Goal: Use online tool/utility: Utilize a website feature to perform a specific function

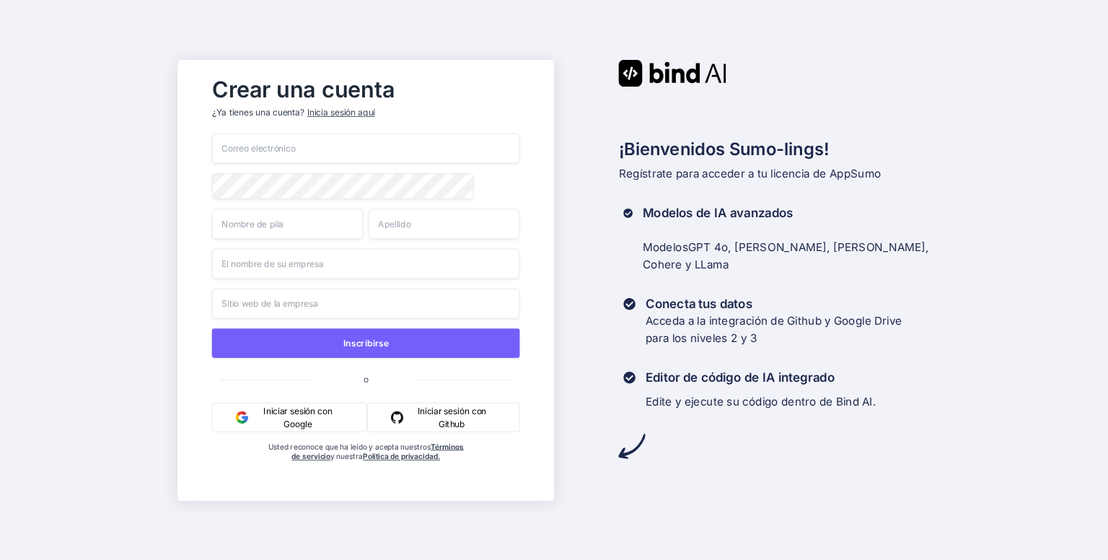
click at [288, 416] on font "Iniciar sesión con Google" at bounding box center [297, 416] width 68 height 23
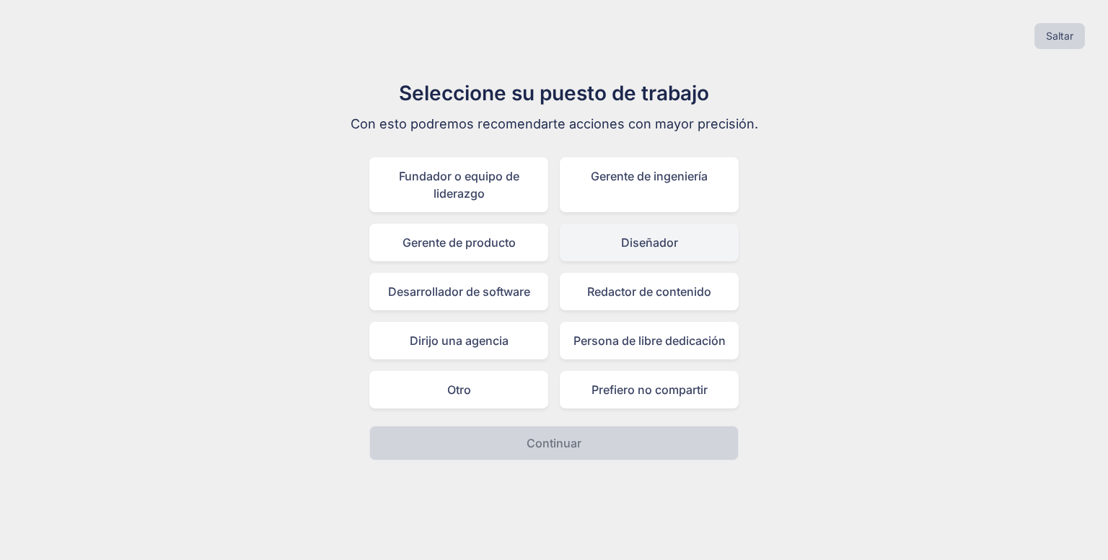
click at [694, 243] on div "Diseñador" at bounding box center [649, 242] width 179 height 37
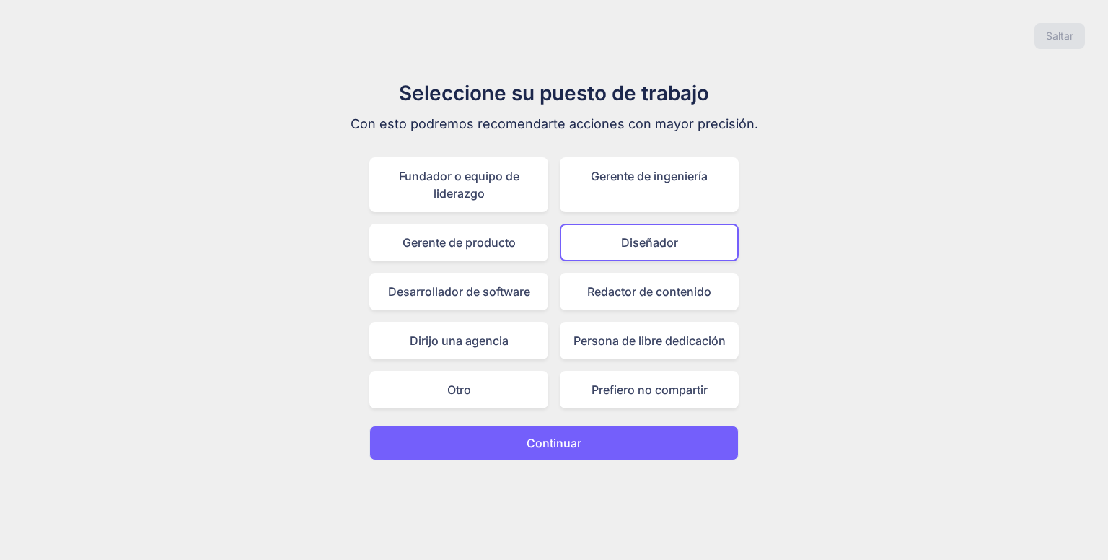
click at [570, 444] on font "Continuar" at bounding box center [553, 443] width 55 height 14
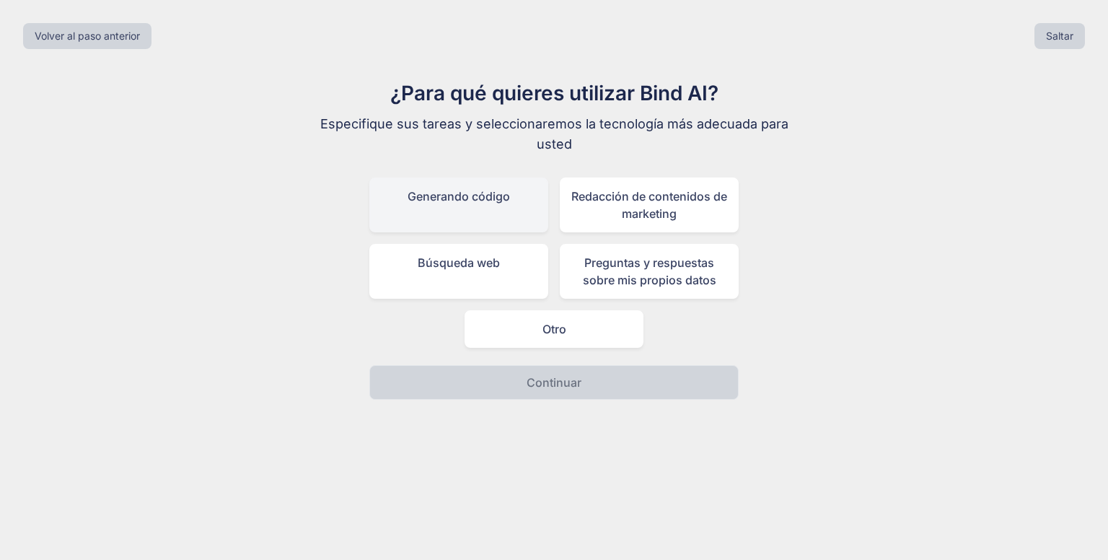
click at [472, 210] on div "Generando código" at bounding box center [458, 204] width 179 height 55
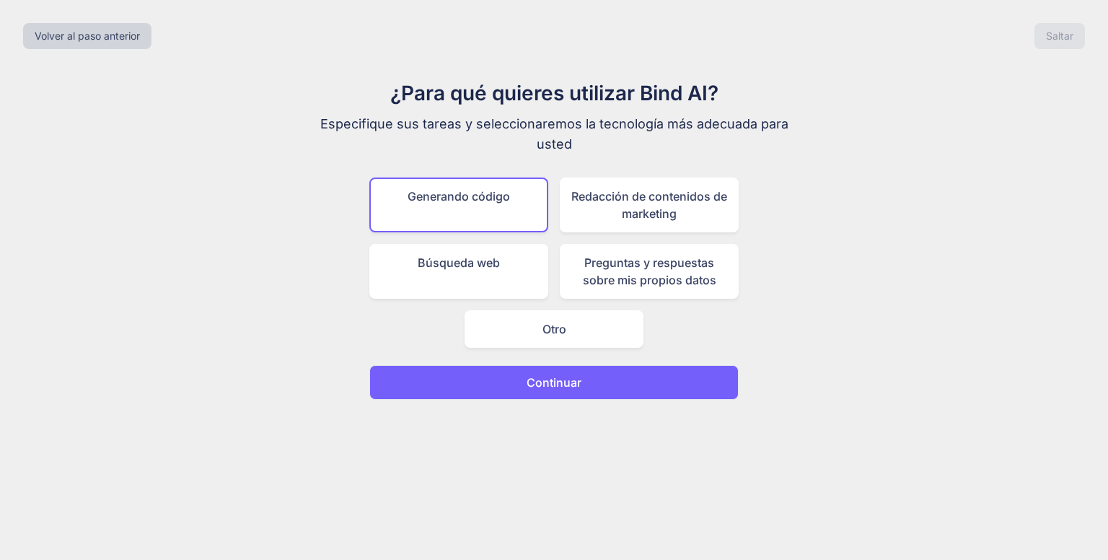
click at [560, 375] on font "Continuar" at bounding box center [553, 382] width 55 height 14
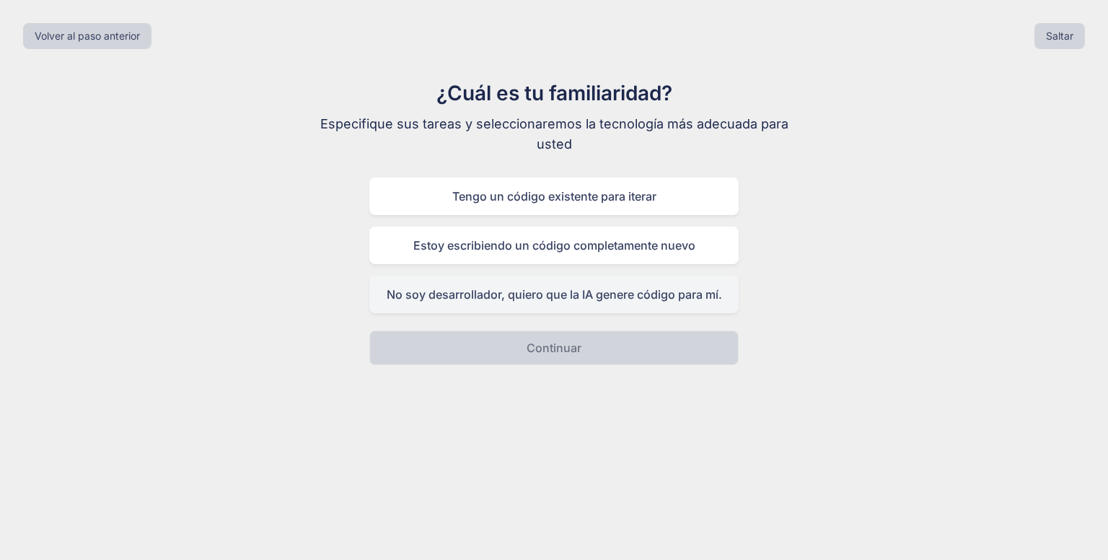
click at [564, 299] on font "No soy desarrollador, quiero que la IA genere código para mí." at bounding box center [553, 294] width 335 height 14
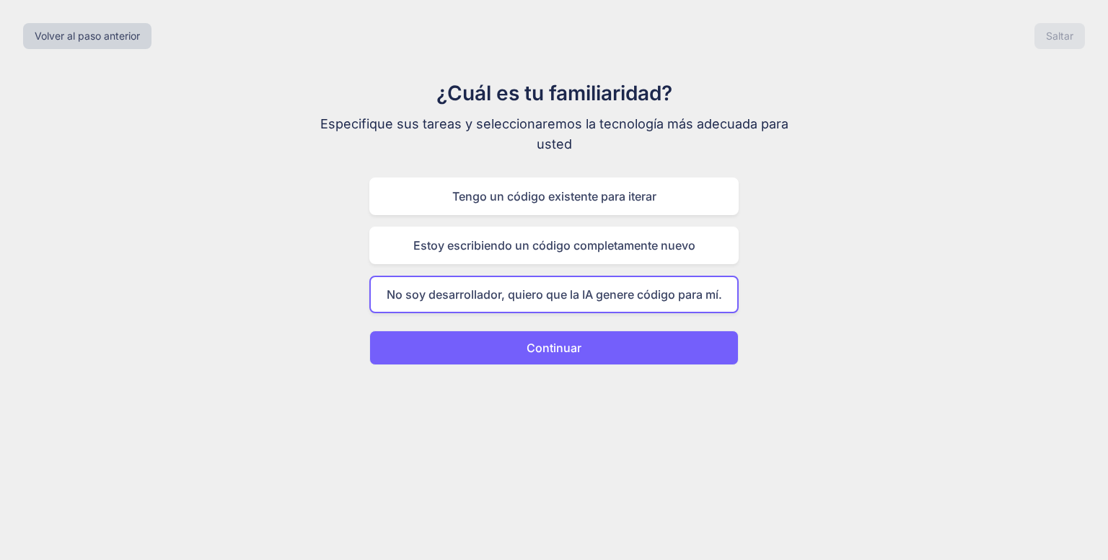
click at [560, 345] on font "Continuar" at bounding box center [553, 347] width 55 height 14
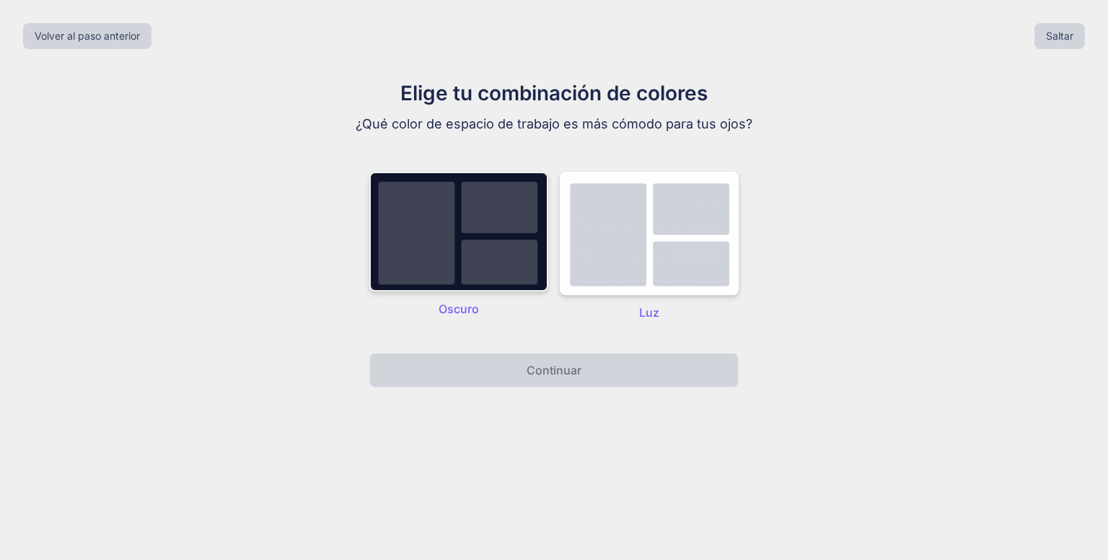
click at [451, 240] on img at bounding box center [458, 232] width 179 height 120
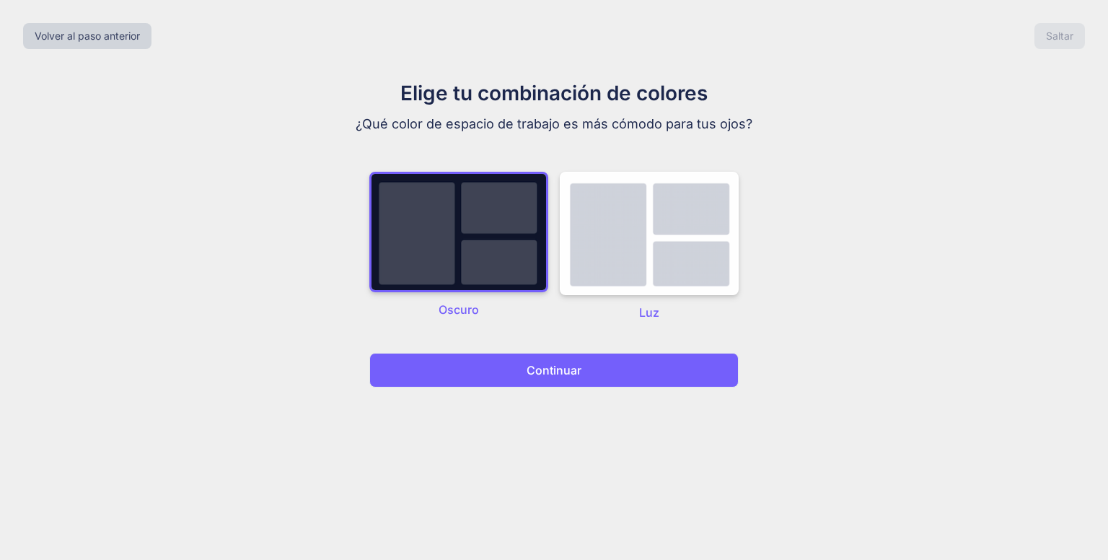
click at [556, 364] on font "Continuar" at bounding box center [553, 370] width 55 height 14
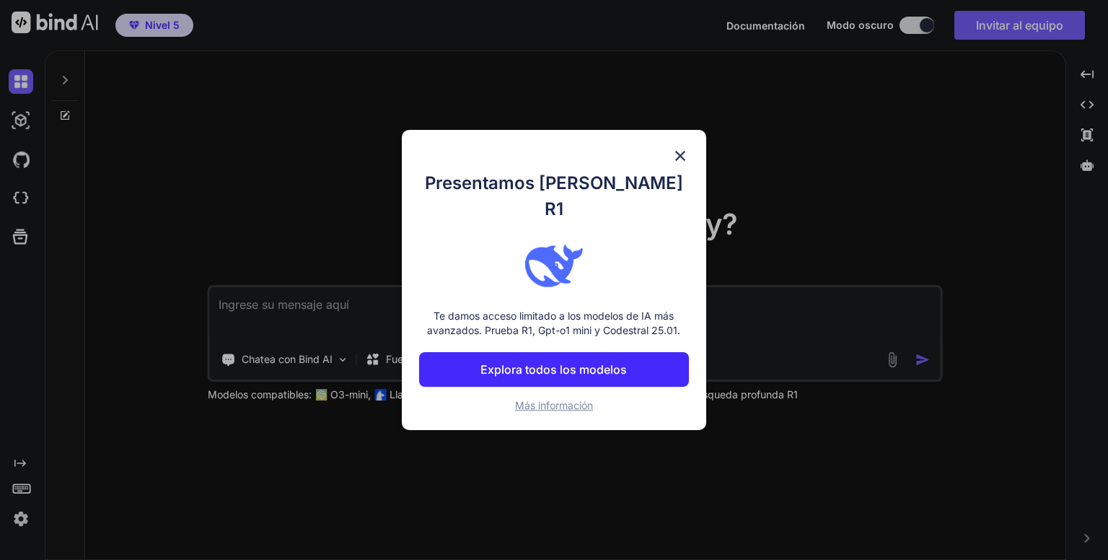
click at [561, 362] on font "Explora todos los modelos" at bounding box center [553, 369] width 146 height 14
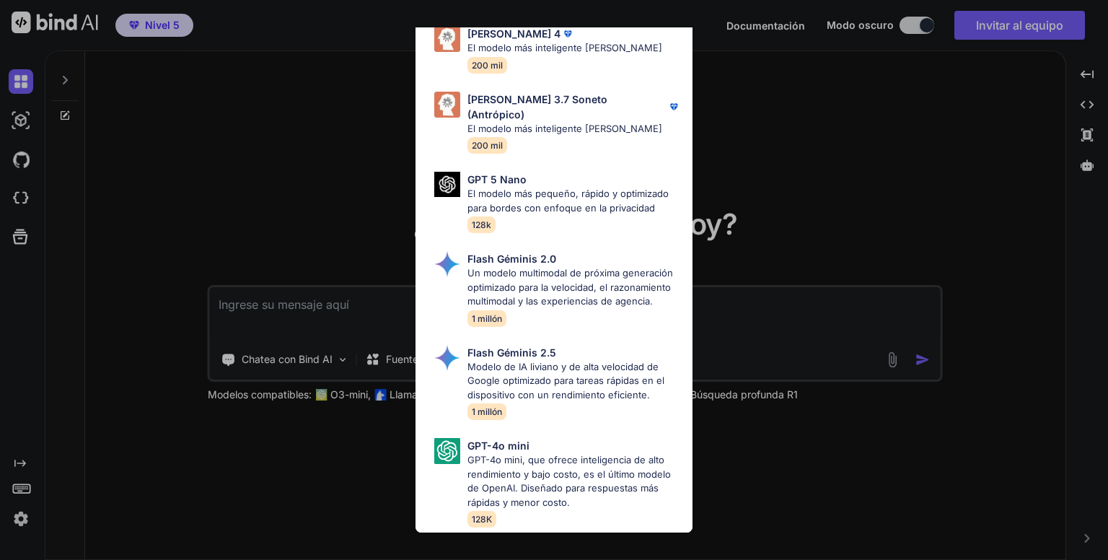
scroll to position [934, 0]
click at [911, 216] on div "Todo GPT 5 Mini Variante más pequeña y rápida que equilibra la velocidad y la c…" at bounding box center [554, 280] width 1108 height 560
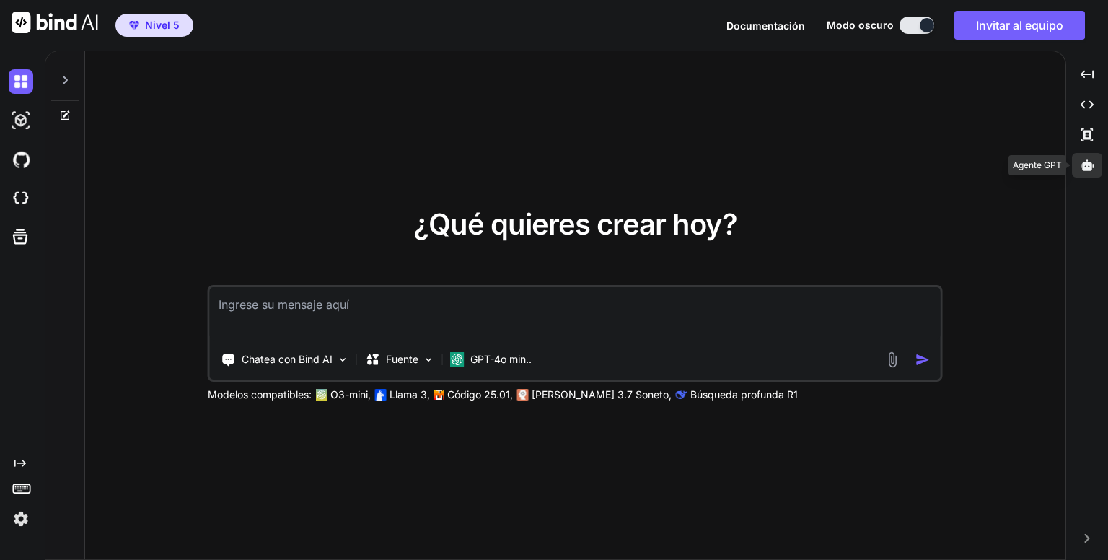
click at [1079, 167] on div at bounding box center [1086, 165] width 30 height 25
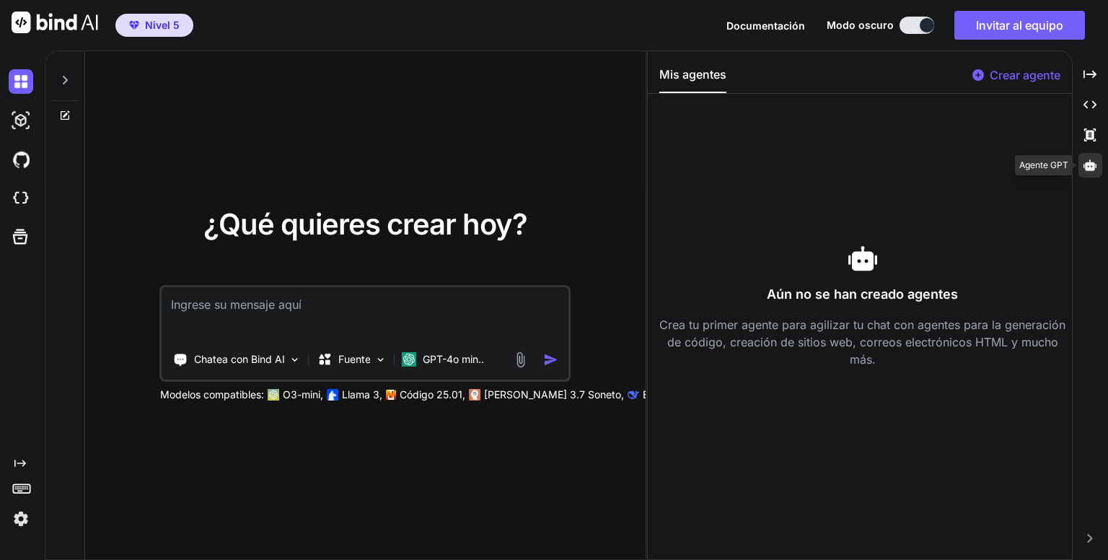
click at [1093, 168] on icon at bounding box center [1089, 164] width 13 height 11
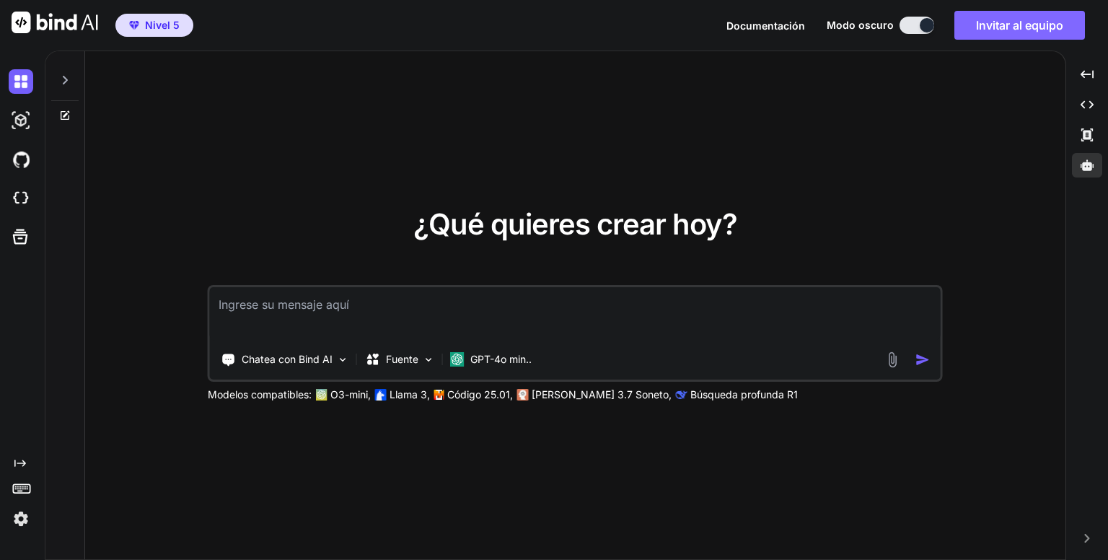
click at [1046, 28] on font "Invitar al equipo" at bounding box center [1019, 25] width 87 height 14
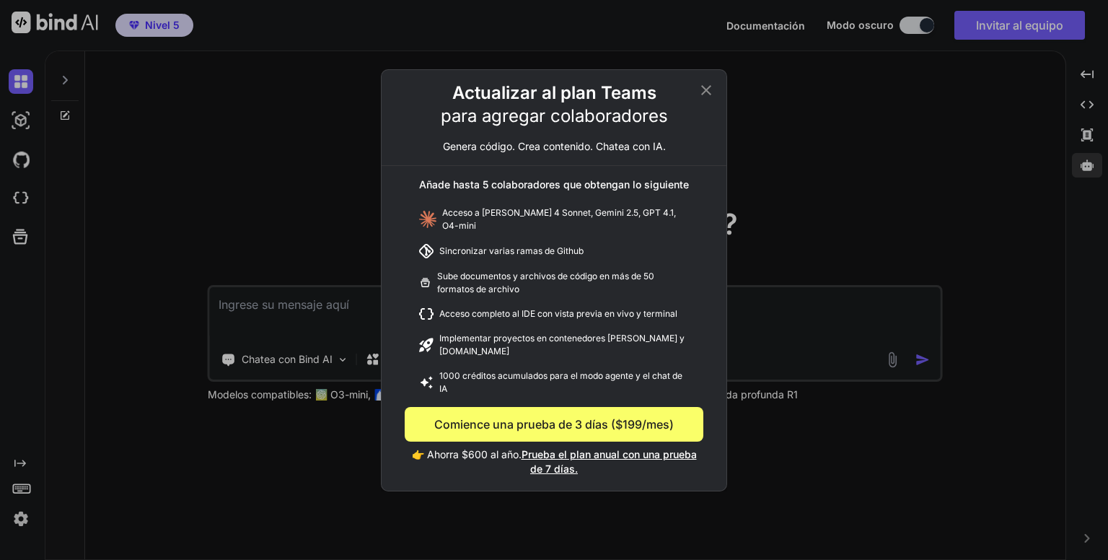
click at [709, 94] on icon at bounding box center [706, 89] width 10 height 10
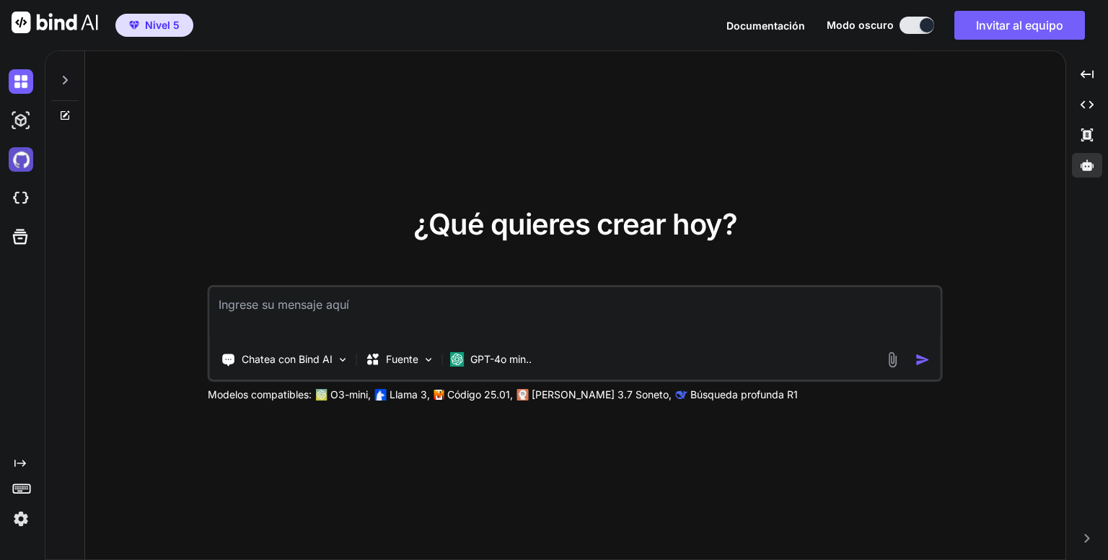
click at [23, 159] on img at bounding box center [21, 159] width 25 height 25
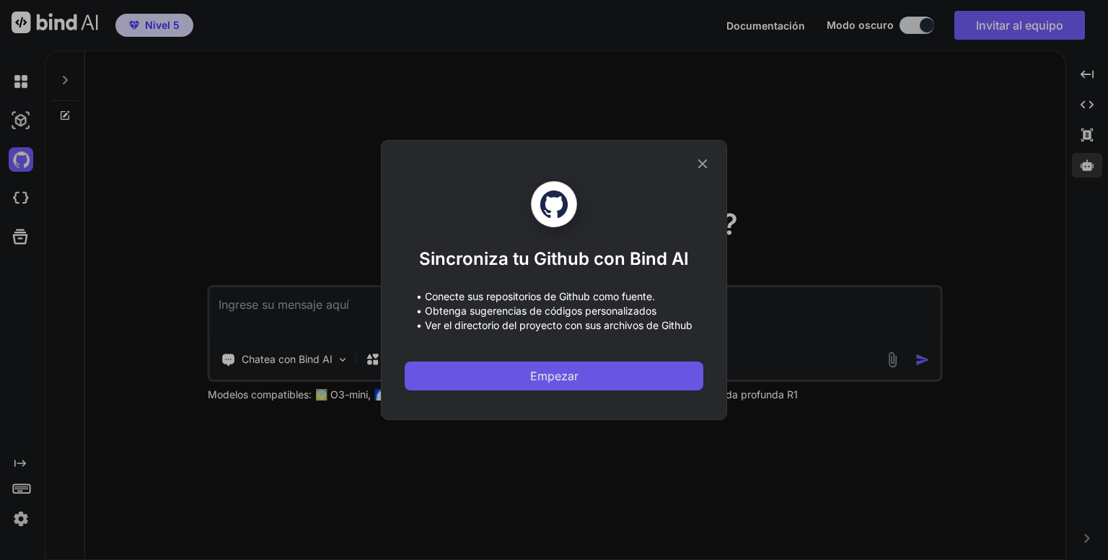
click at [562, 373] on font "Empezar" at bounding box center [554, 375] width 48 height 14
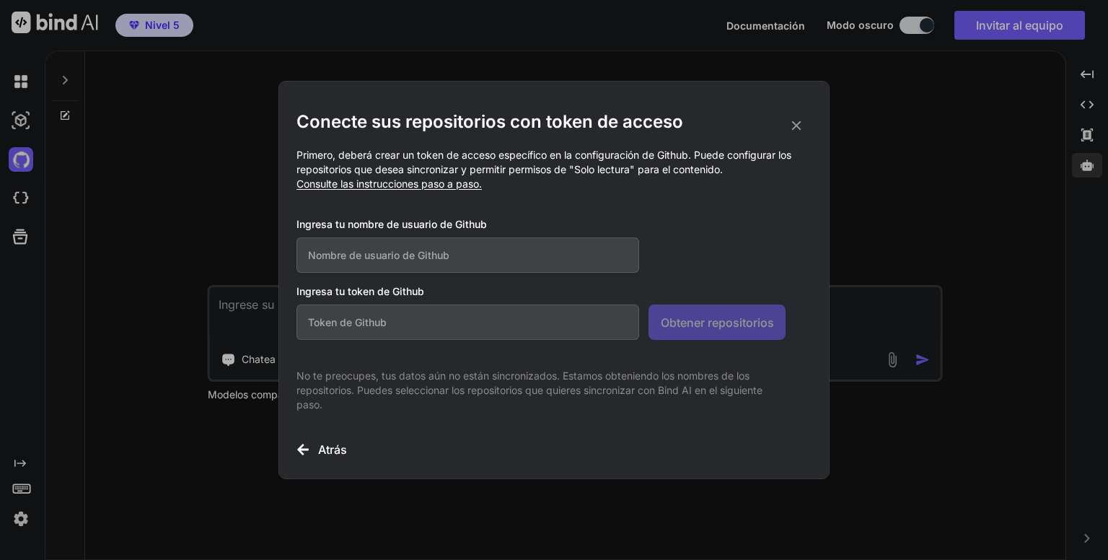
click at [512, 263] on input "text" at bounding box center [467, 254] width 342 height 35
click at [451, 327] on input "text" at bounding box center [467, 321] width 342 height 35
click at [796, 122] on icon at bounding box center [796, 126] width 16 height 16
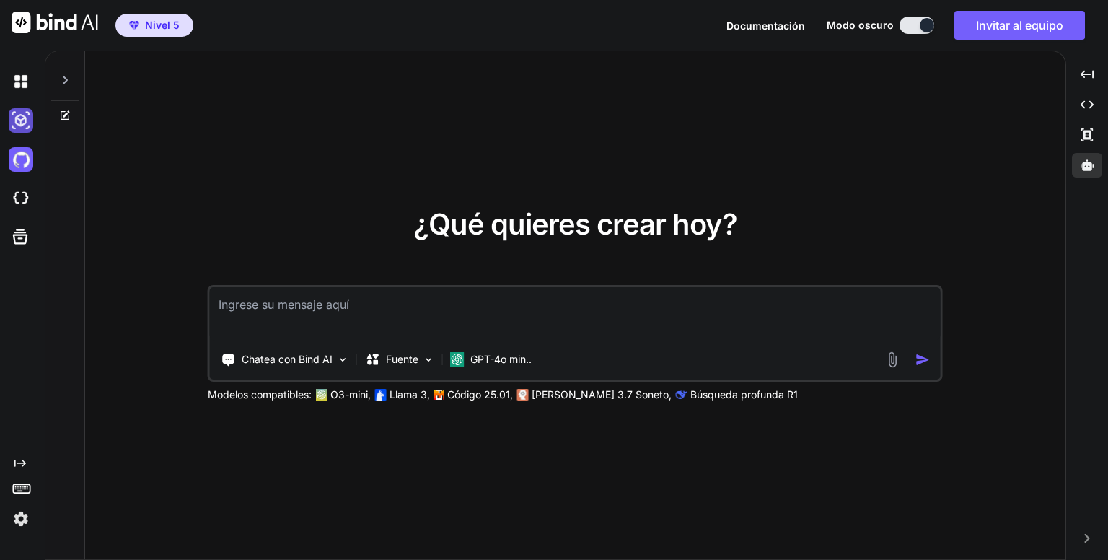
click at [22, 115] on img at bounding box center [21, 120] width 25 height 25
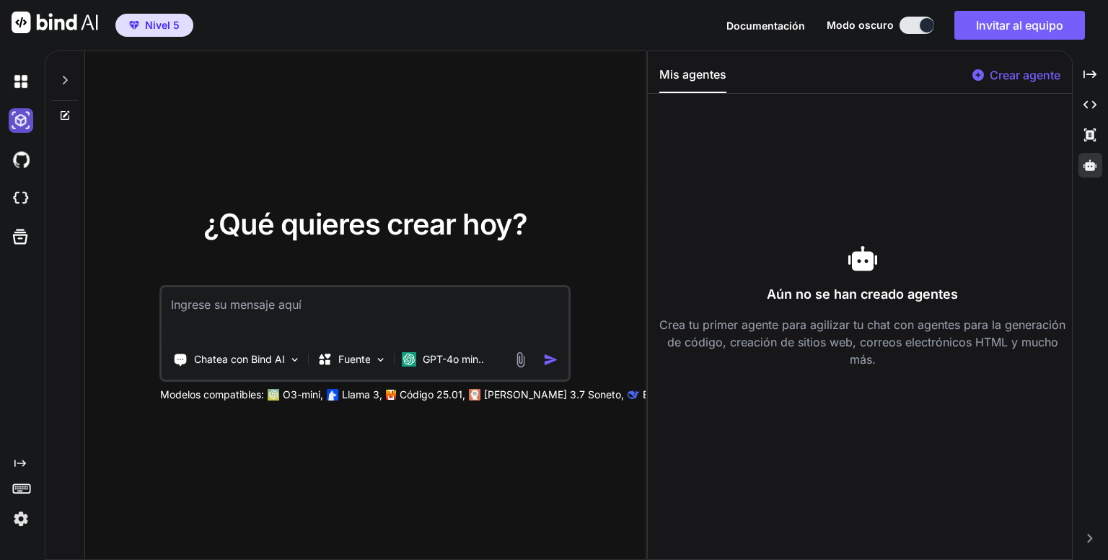
click at [22, 115] on img at bounding box center [21, 120] width 25 height 25
click at [1096, 160] on icon at bounding box center [1089, 165] width 13 height 13
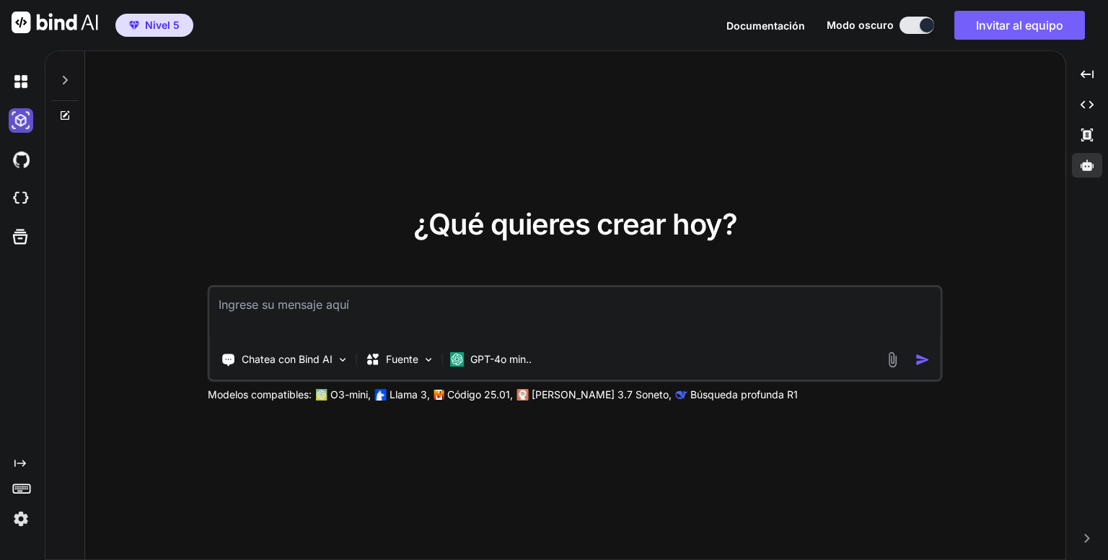
click at [20, 123] on img at bounding box center [21, 120] width 25 height 25
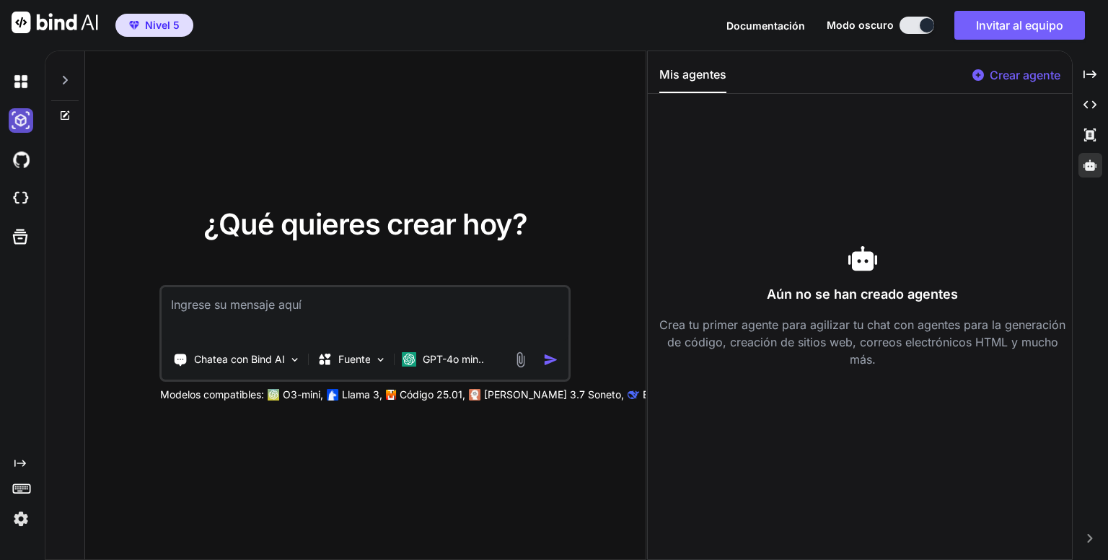
click at [20, 123] on img at bounding box center [21, 120] width 25 height 25
click at [25, 197] on img at bounding box center [21, 198] width 25 height 25
click at [22, 231] on icon at bounding box center [20, 236] width 20 height 20
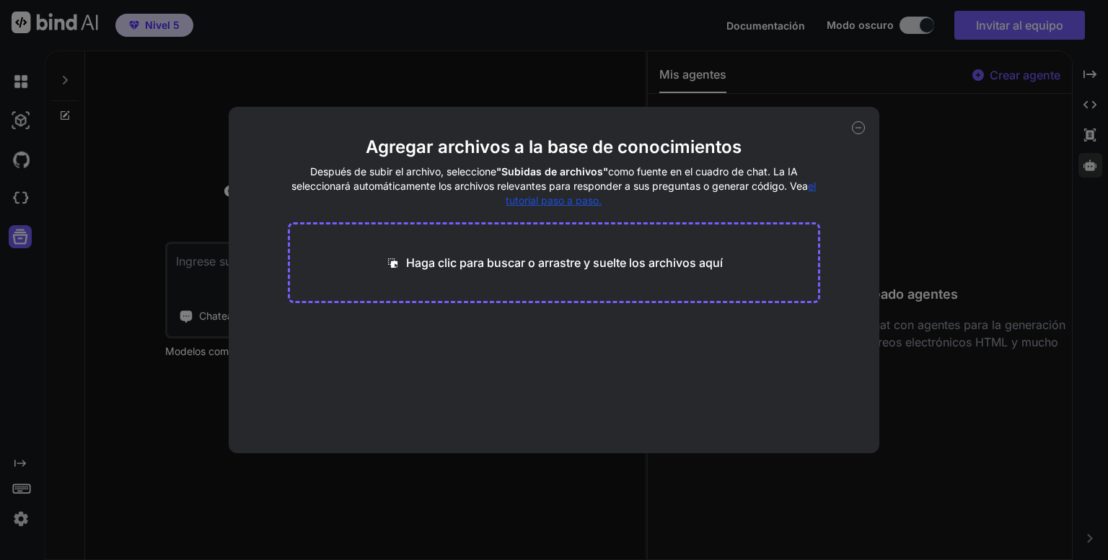
click at [862, 127] on icon at bounding box center [858, 127] width 13 height 13
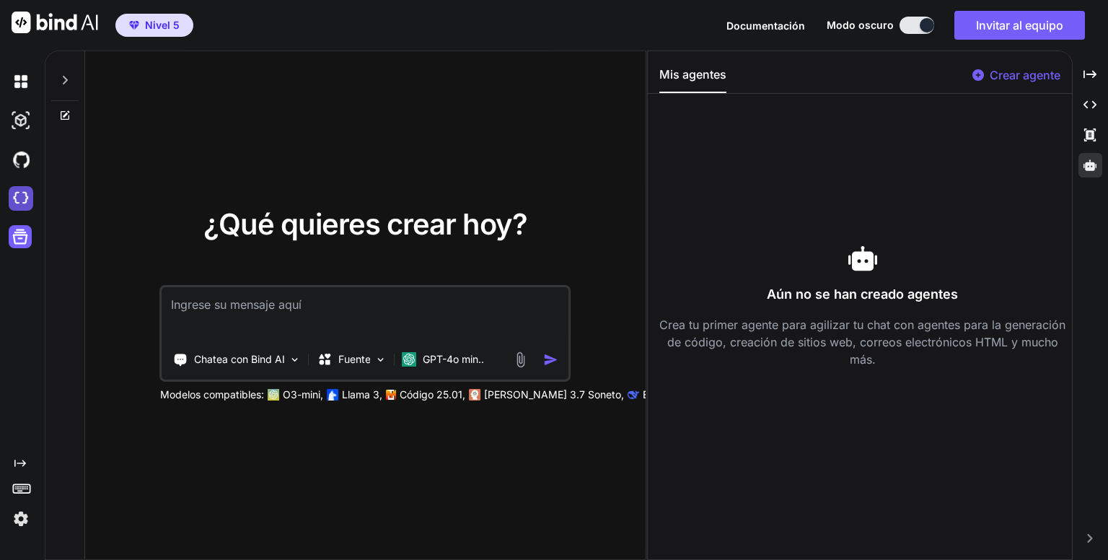
click at [20, 198] on img at bounding box center [21, 198] width 25 height 25
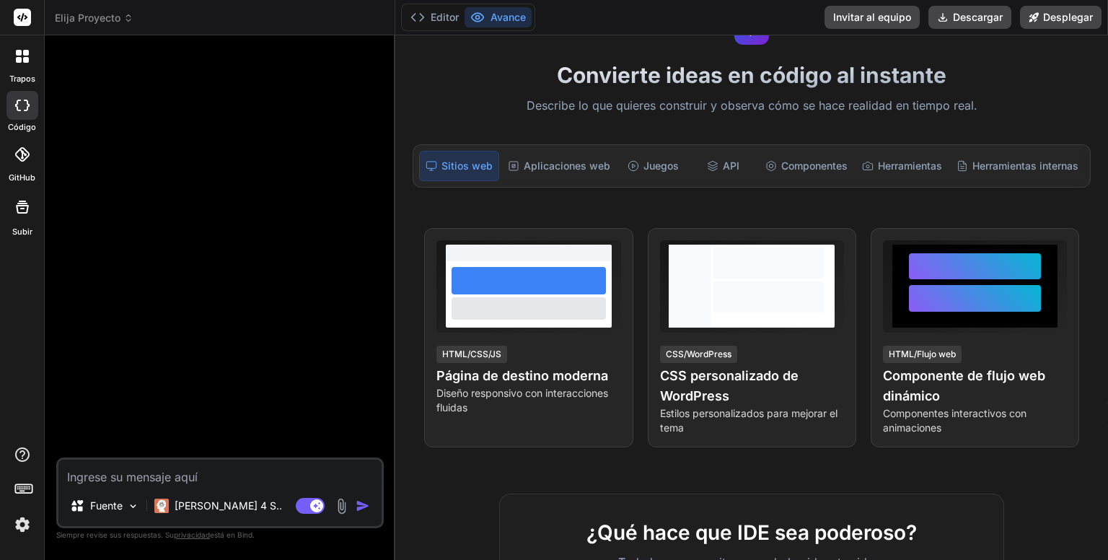
scroll to position [72, 0]
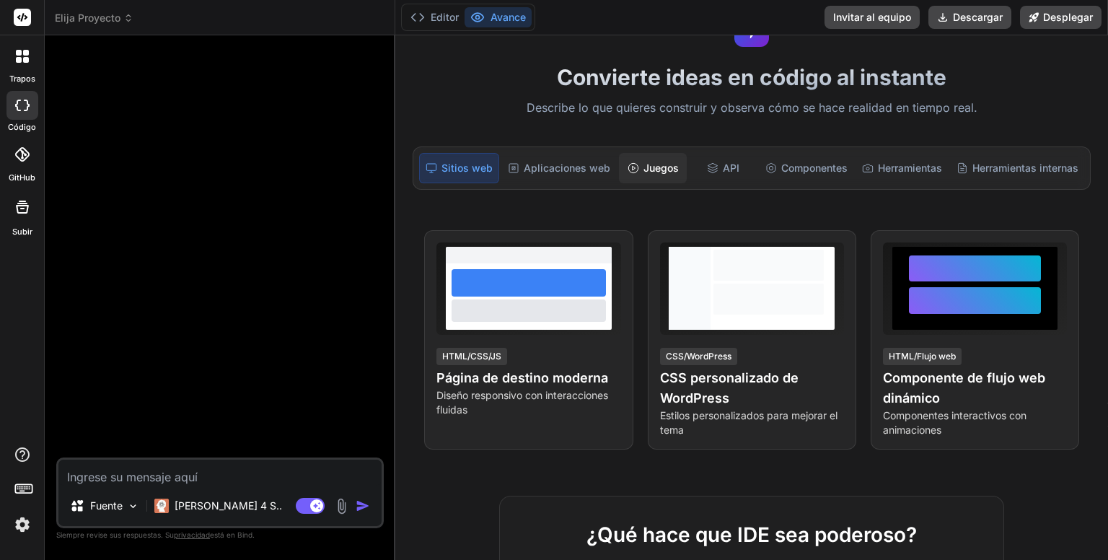
click at [660, 169] on font "Juegos" at bounding box center [660, 168] width 35 height 12
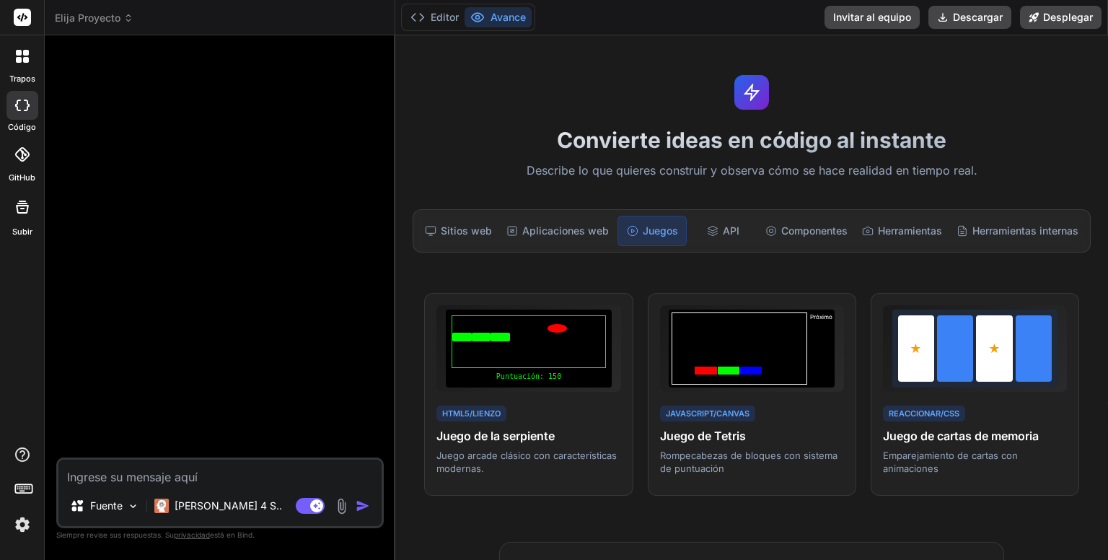
scroll to position [0, 0]
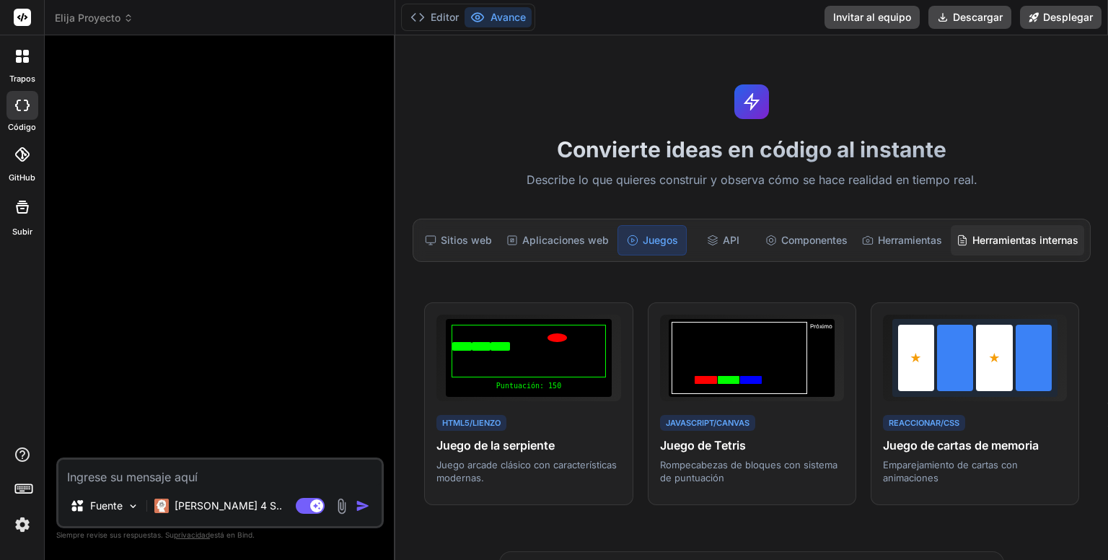
click at [989, 233] on font "Herramientas internas" at bounding box center [1025, 240] width 106 height 14
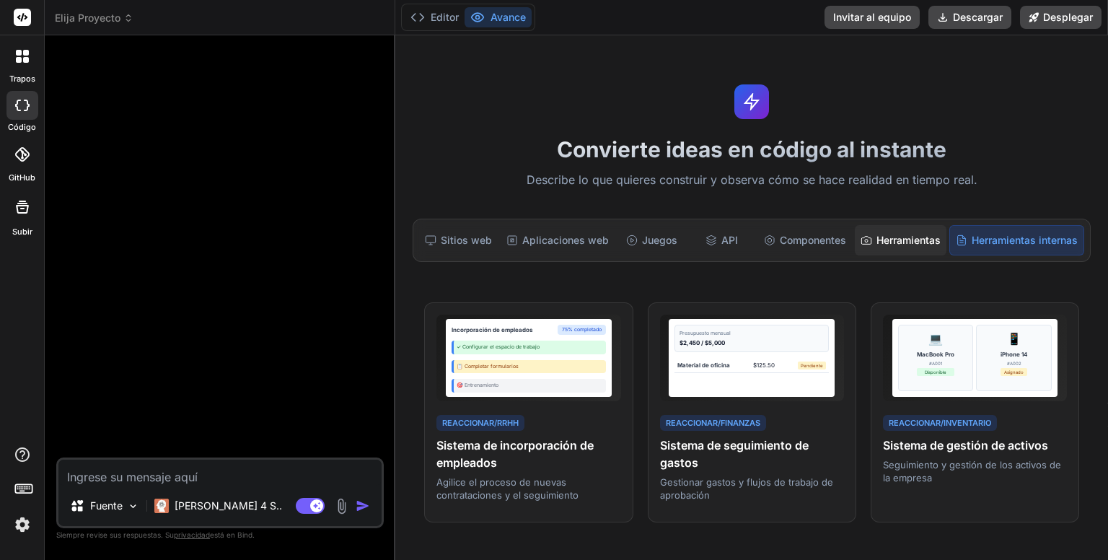
click at [907, 237] on font "Herramientas" at bounding box center [908, 240] width 64 height 12
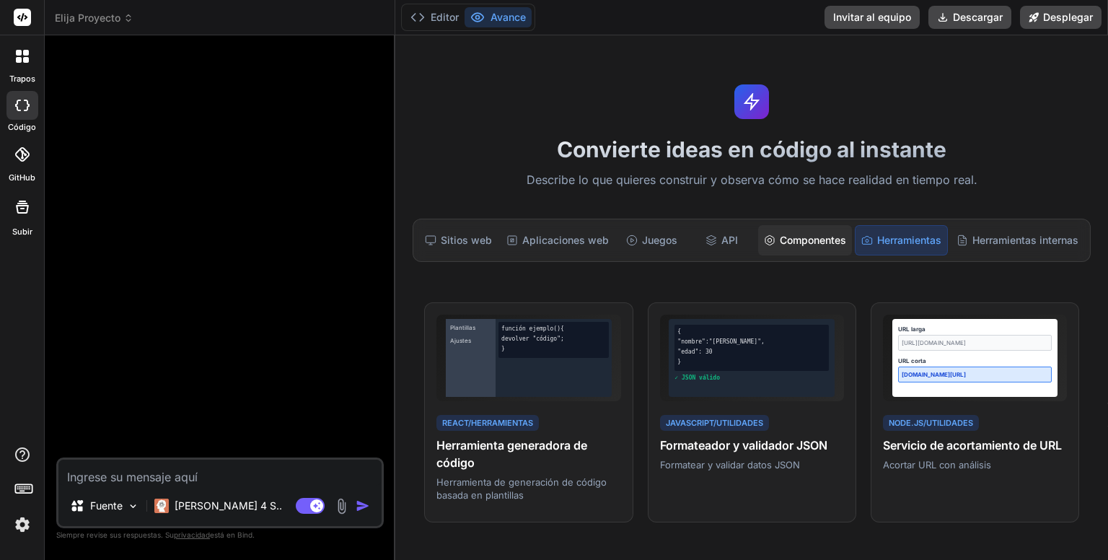
click at [818, 249] on div "Componentes" at bounding box center [805, 240] width 94 height 30
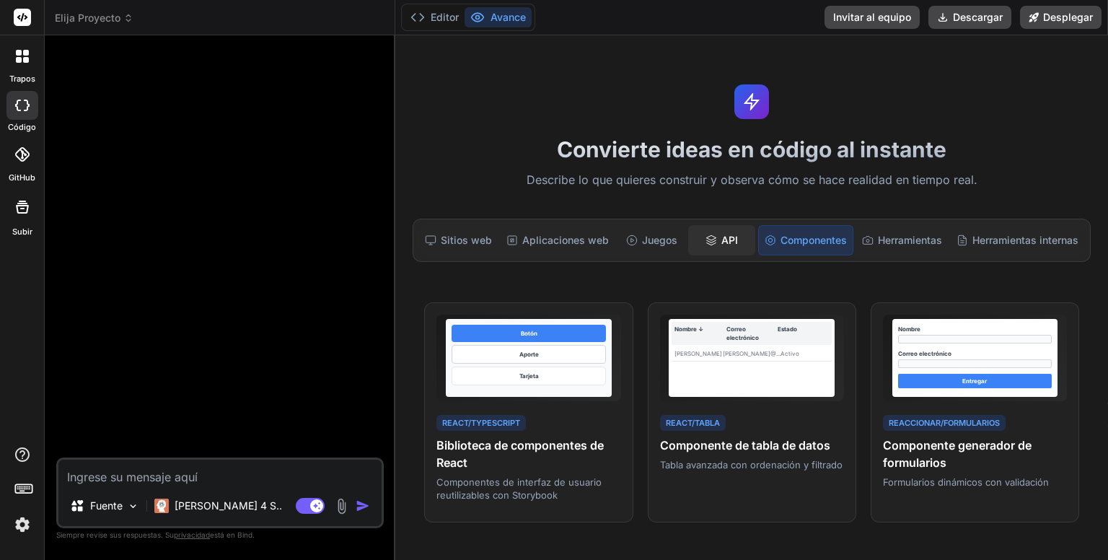
click at [721, 234] on font "API" at bounding box center [729, 240] width 17 height 12
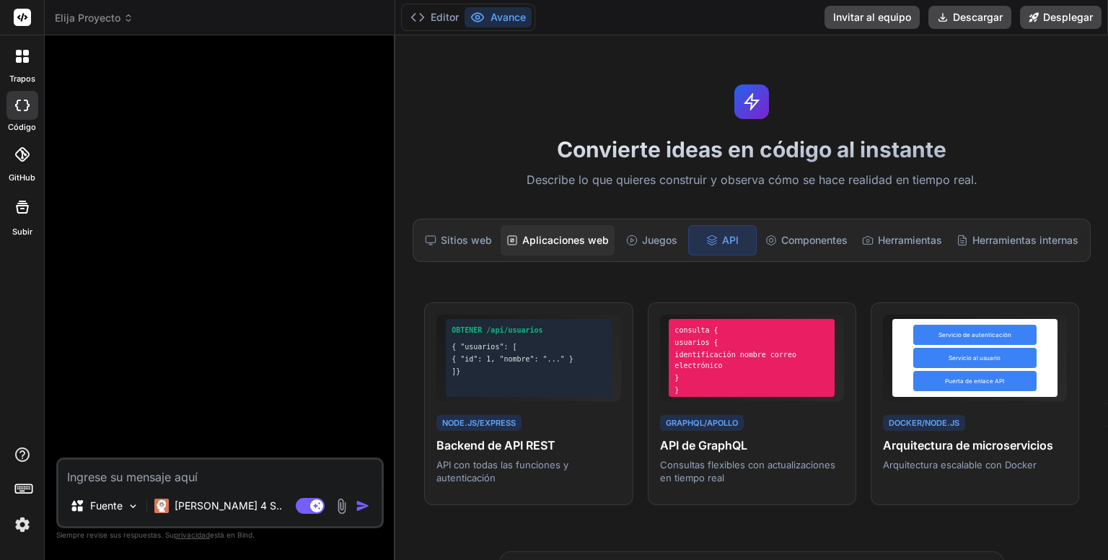
click at [583, 242] on font "Aplicaciones web" at bounding box center [565, 240] width 87 height 12
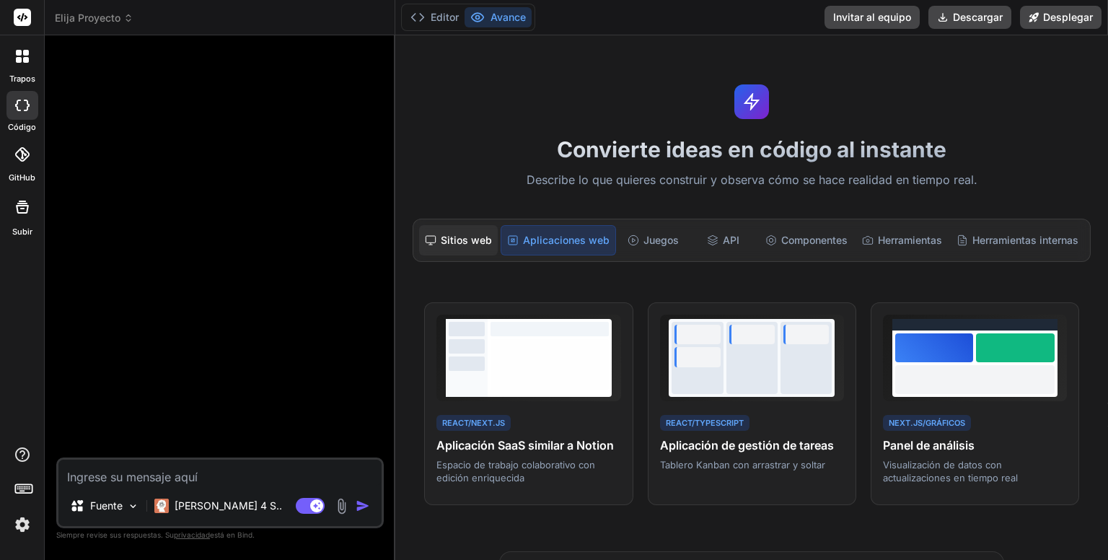
click at [467, 236] on font "Sitios web" at bounding box center [466, 240] width 51 height 12
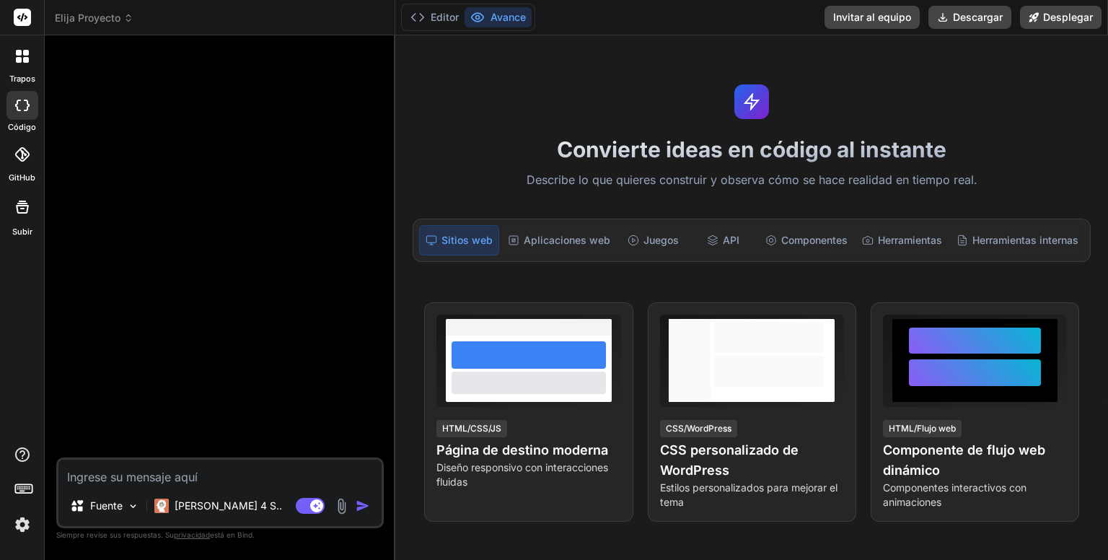
click at [22, 158] on icon at bounding box center [21, 154] width 14 height 14
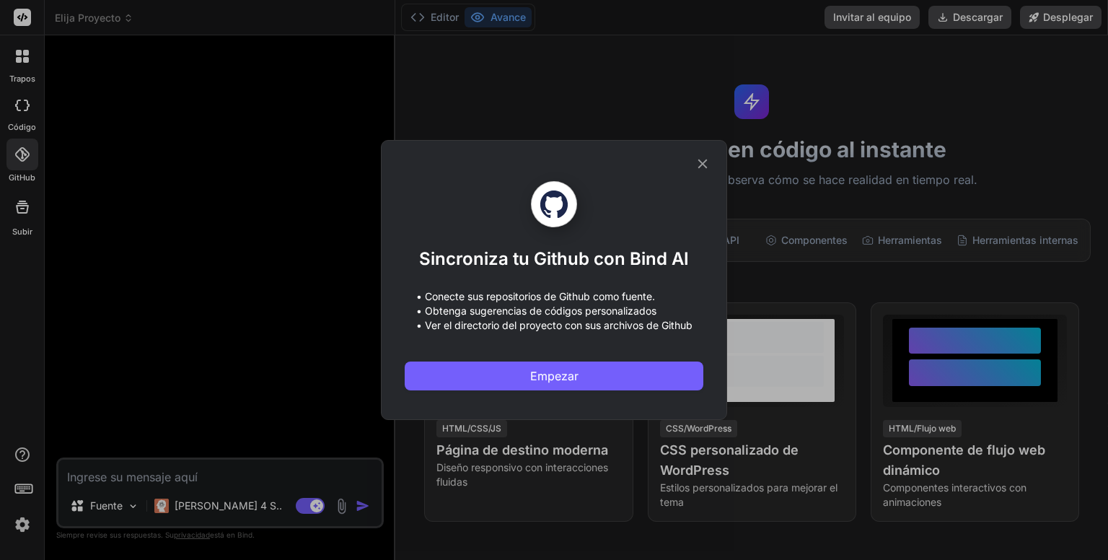
click at [698, 168] on icon at bounding box center [702, 164] width 16 height 16
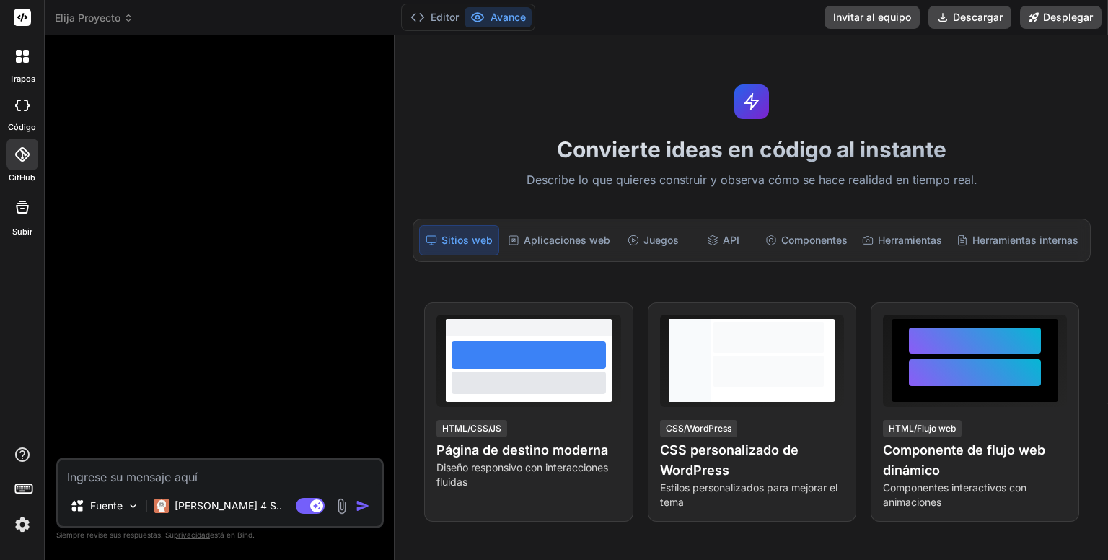
click at [20, 105] on icon at bounding box center [22, 106] width 14 height 12
click at [20, 156] on icon at bounding box center [22, 154] width 14 height 14
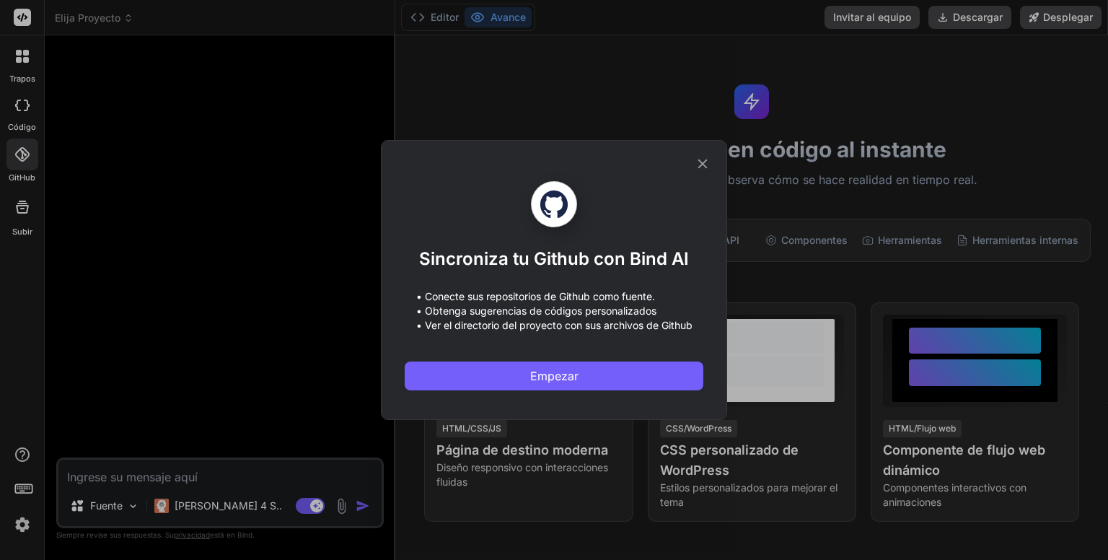
click at [23, 211] on div "Sincroniza tu Github con Bind AI • Conecte sus repositorios de Github como fuen…" at bounding box center [554, 280] width 1108 height 560
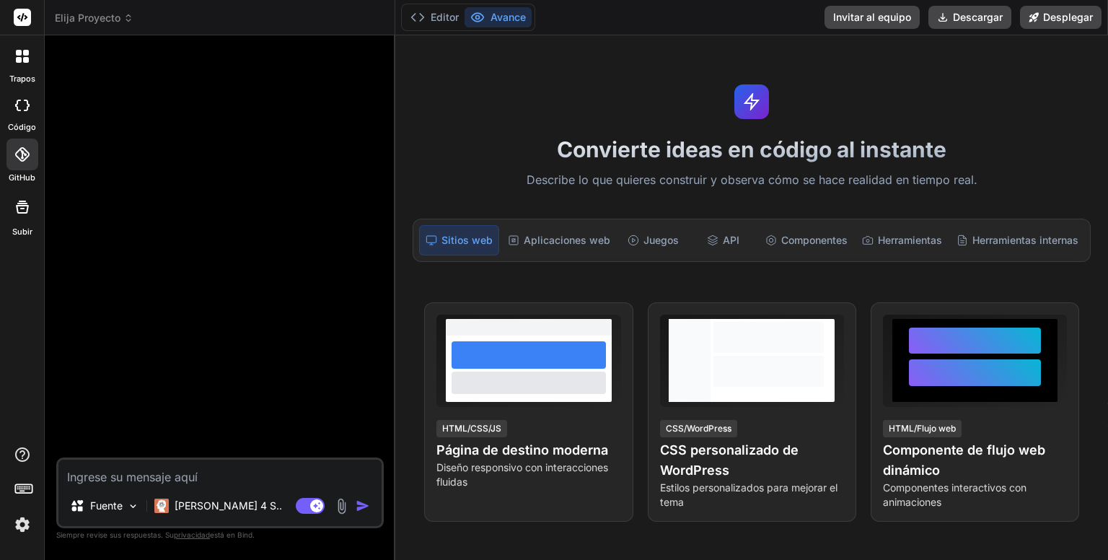
click at [23, 211] on icon at bounding box center [22, 206] width 17 height 17
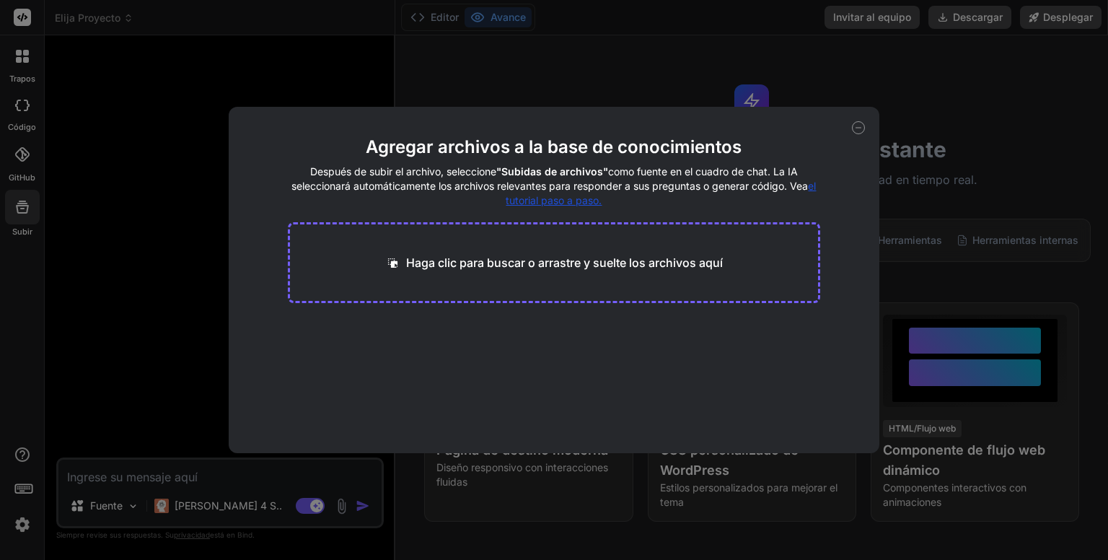
click at [854, 122] on icon at bounding box center [858, 127] width 13 height 13
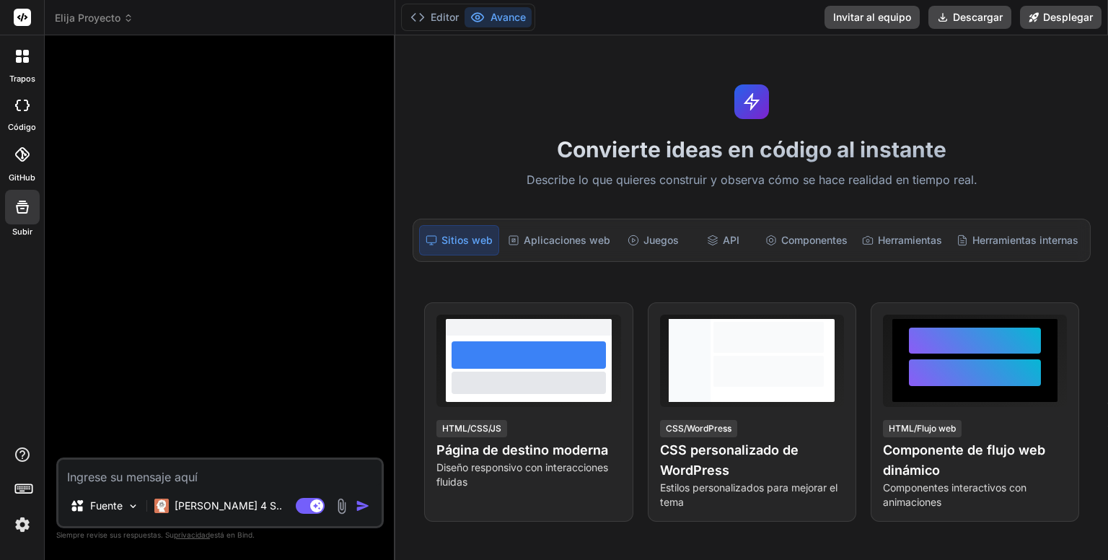
click at [21, 50] on icon at bounding box center [22, 56] width 13 height 13
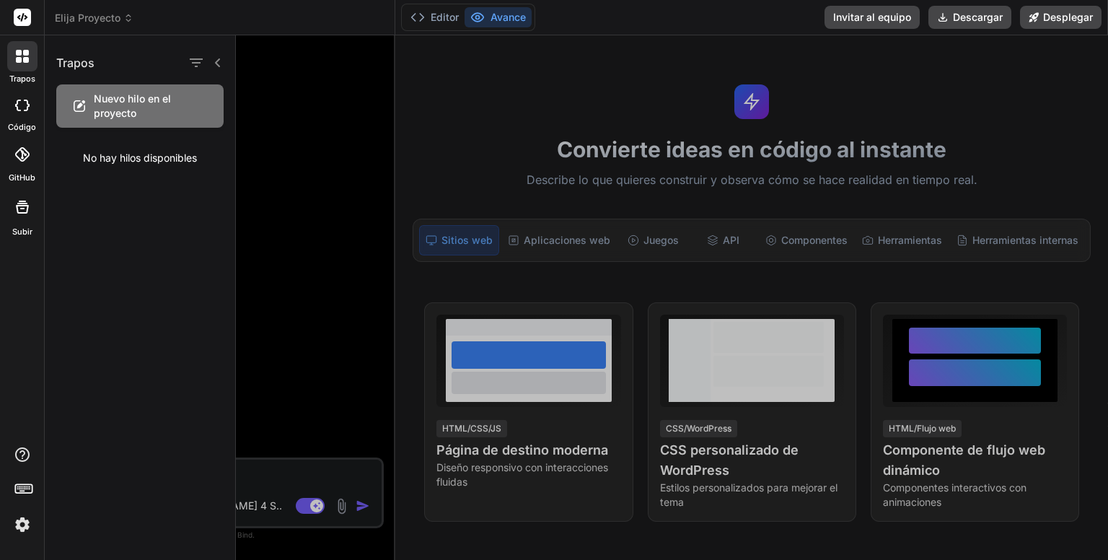
click at [15, 107] on icon at bounding box center [22, 106] width 14 height 12
type textarea "x"
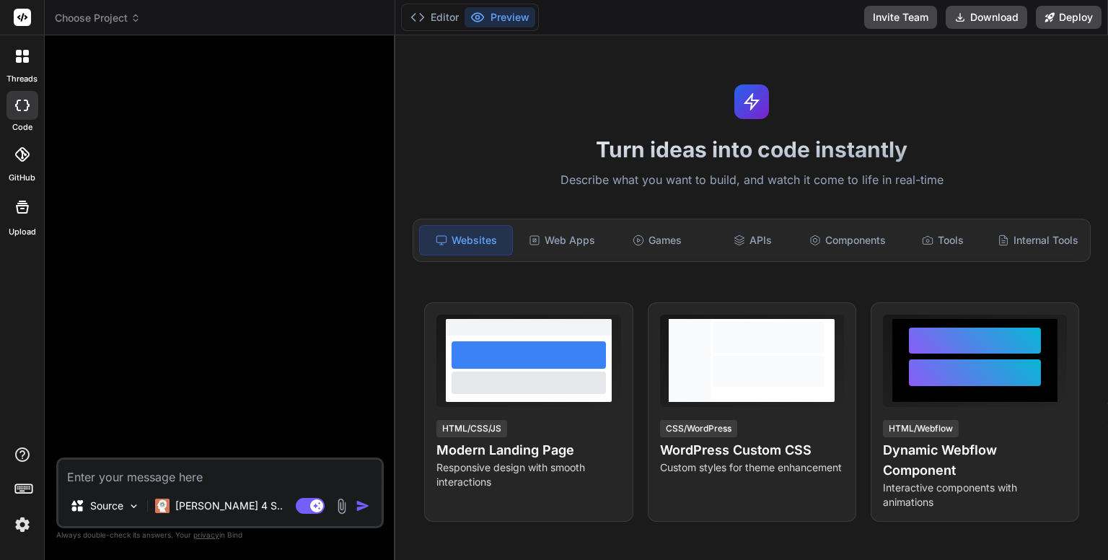
click at [28, 58] on icon at bounding box center [26, 60] width 6 height 6
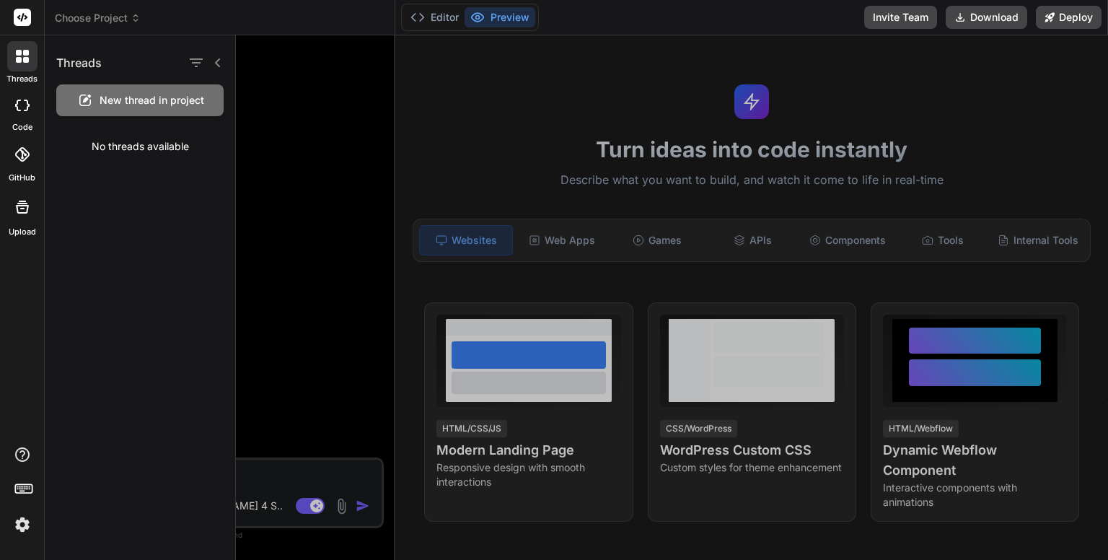
click at [345, 131] on div at bounding box center [672, 297] width 872 height 524
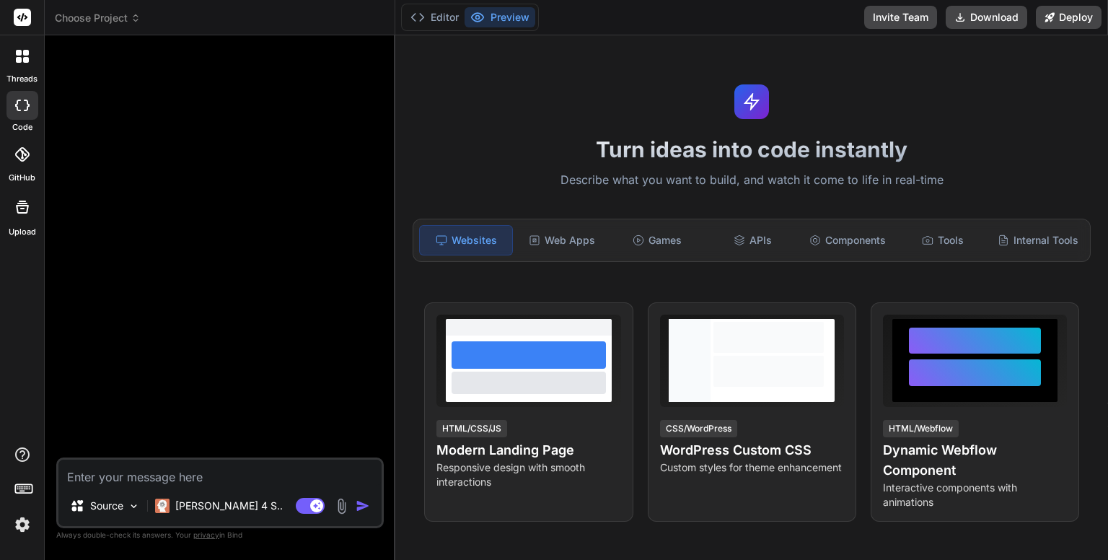
click at [23, 204] on icon at bounding box center [22, 206] width 17 height 17
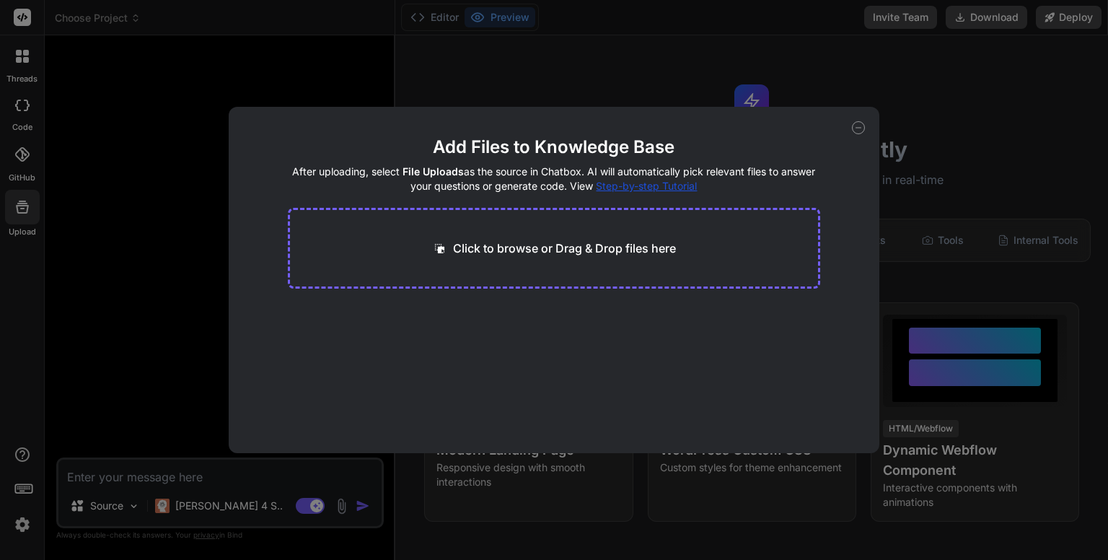
click at [858, 128] on icon at bounding box center [858, 127] width 13 height 13
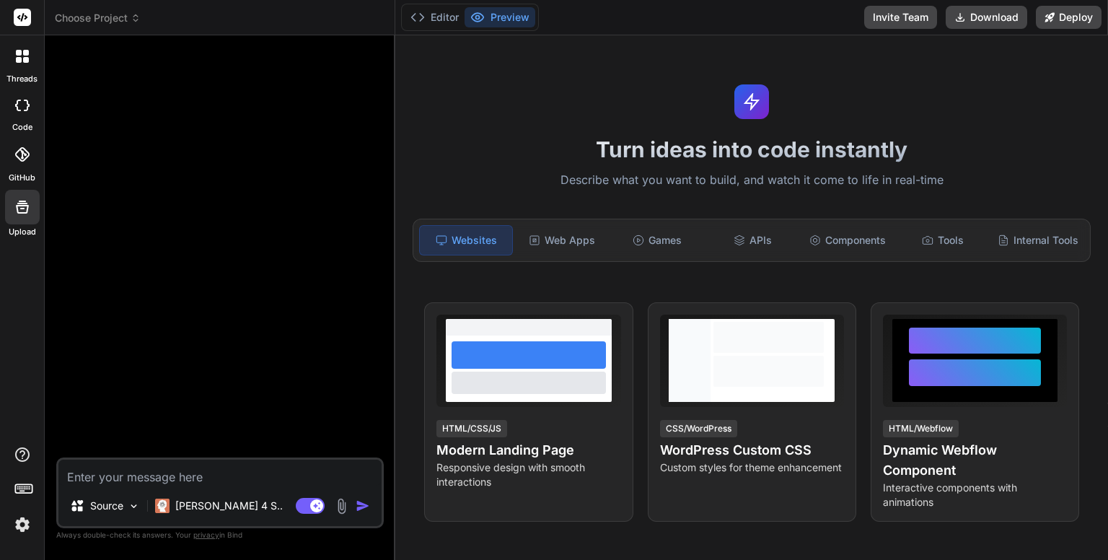
click at [19, 118] on div at bounding box center [22, 105] width 32 height 29
click at [23, 107] on icon at bounding box center [22, 106] width 14 height 12
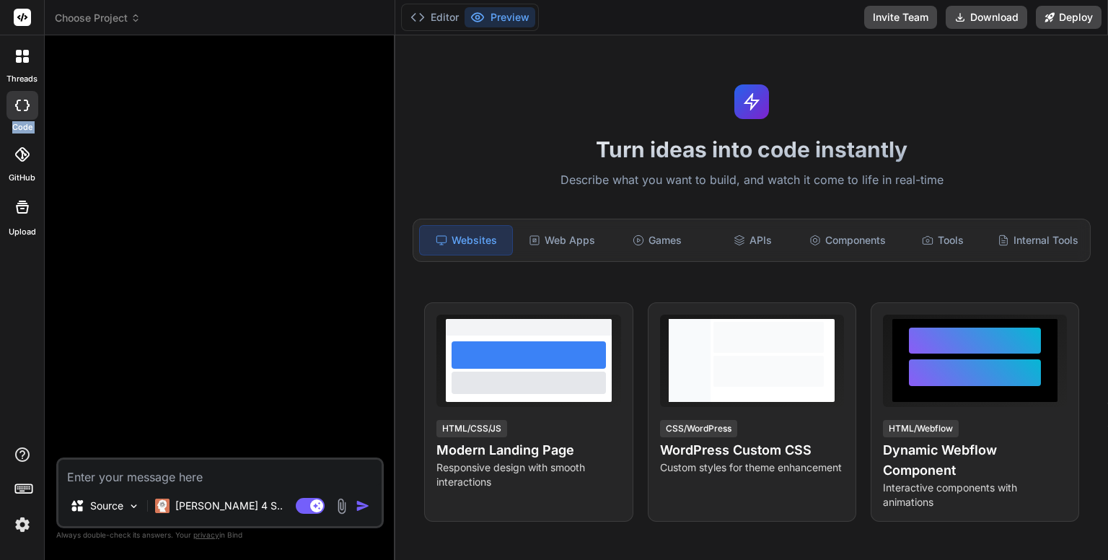
type textarea "x"
click at [21, 157] on icon at bounding box center [21, 154] width 14 height 14
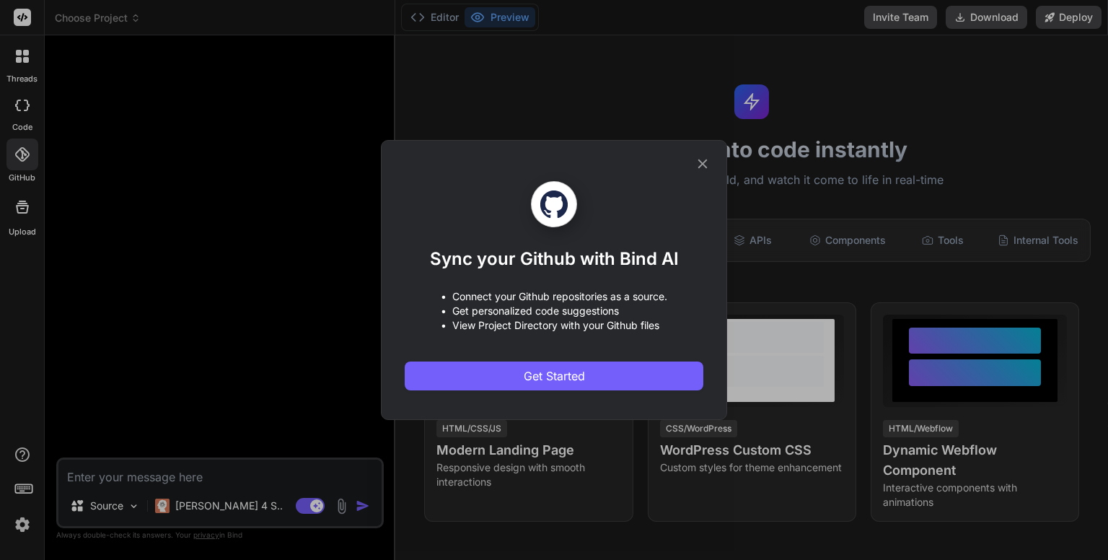
click at [695, 162] on icon at bounding box center [702, 164] width 16 height 16
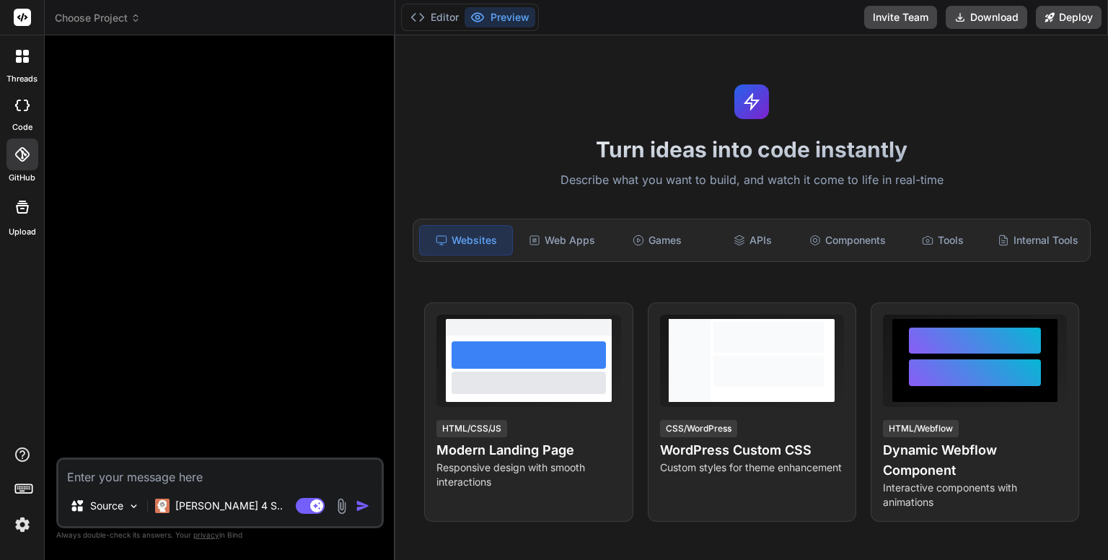
click at [14, 63] on div at bounding box center [22, 56] width 30 height 30
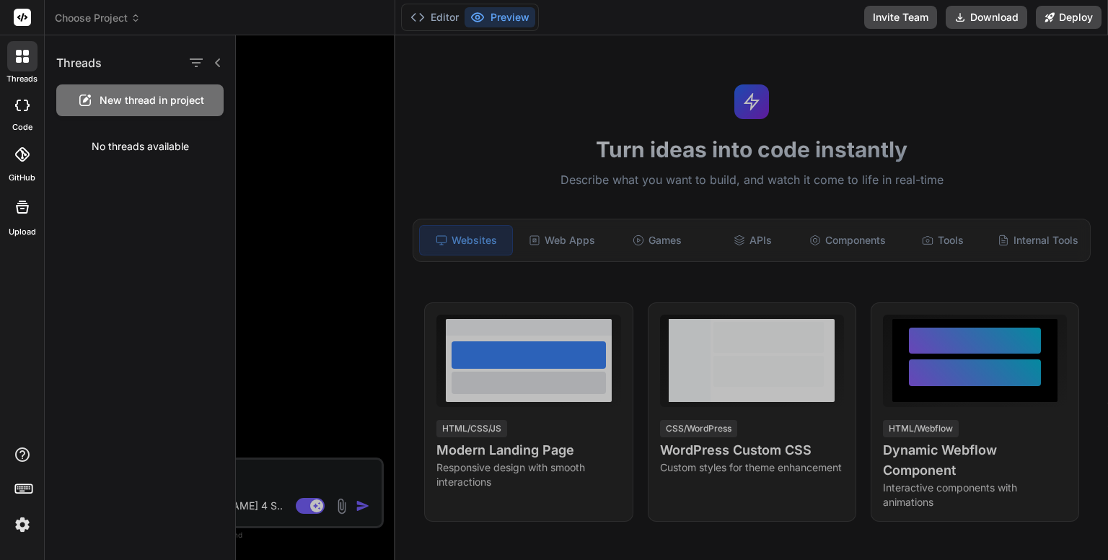
click at [218, 60] on icon at bounding box center [217, 62] width 5 height 9
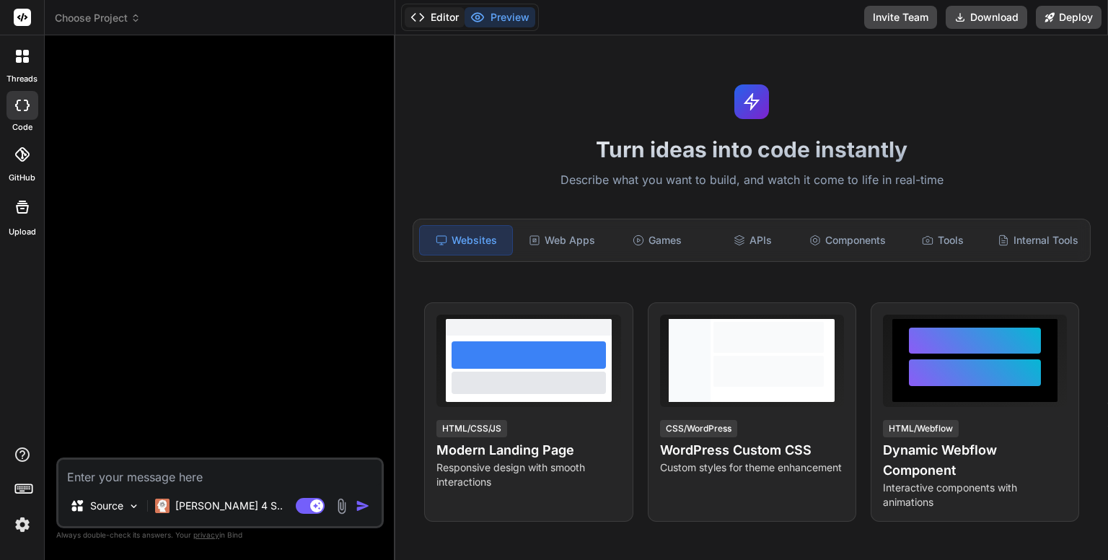
click at [414, 14] on polyline at bounding box center [414, 17] width 4 height 7
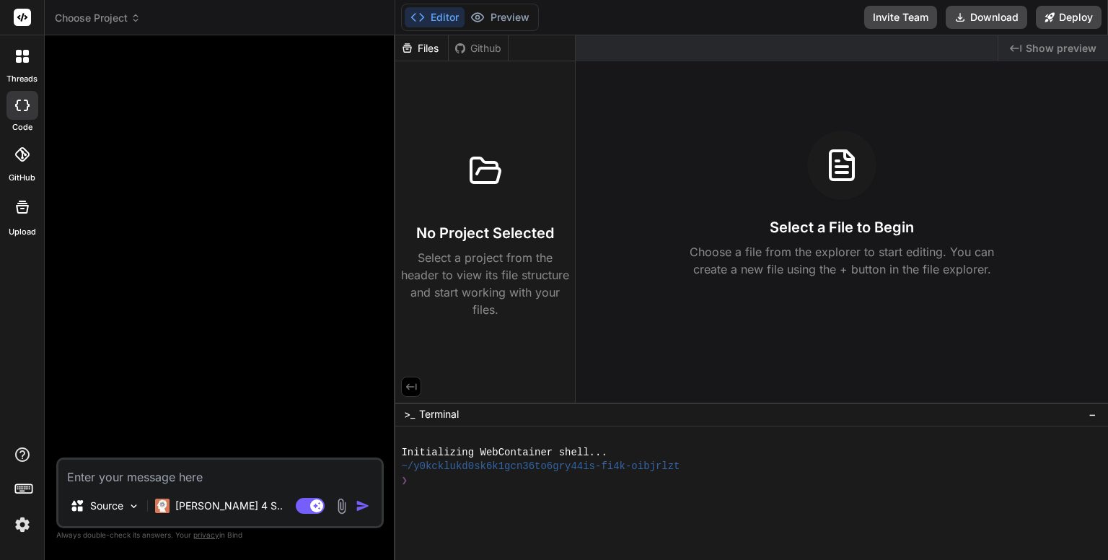
click at [414, 14] on polyline at bounding box center [414, 17] width 4 height 7
click at [415, 21] on icon at bounding box center [417, 17] width 14 height 14
click at [496, 12] on button "Preview" at bounding box center [499, 17] width 71 height 20
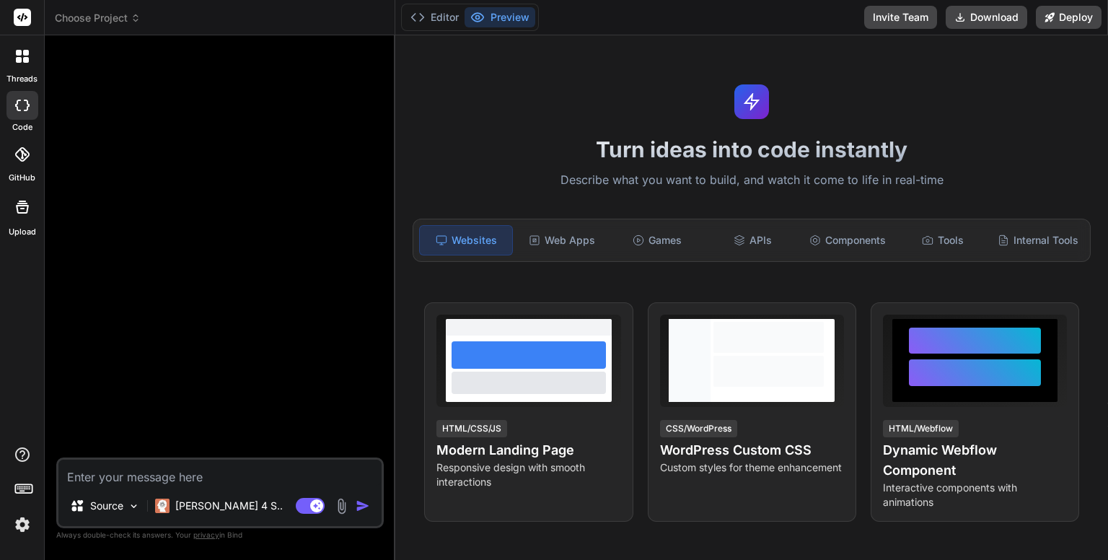
click at [244, 315] on div at bounding box center [221, 252] width 324 height 410
click at [223, 238] on div at bounding box center [221, 252] width 324 height 410
click at [223, 239] on div at bounding box center [221, 252] width 324 height 410
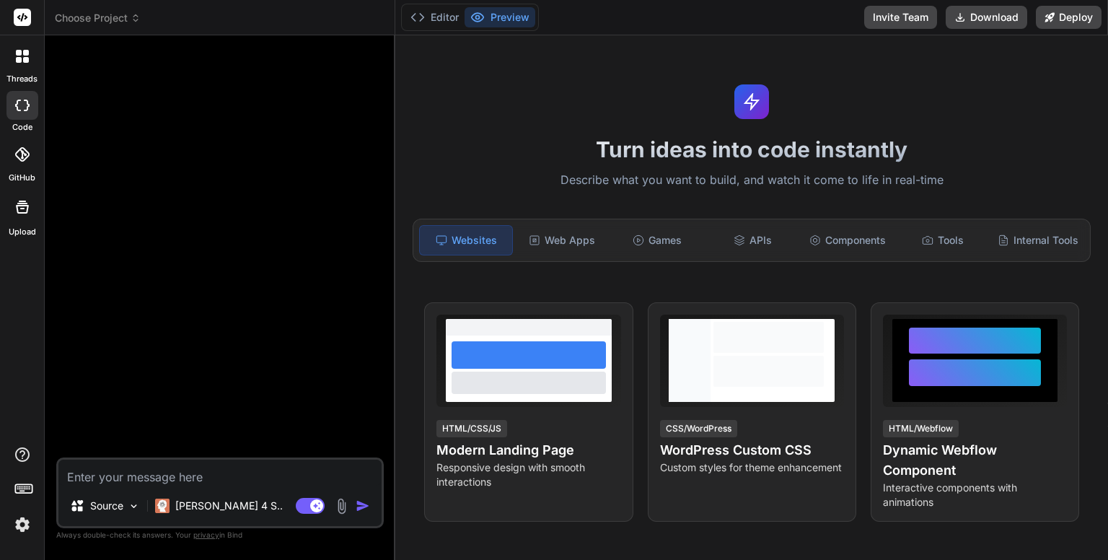
click at [223, 239] on div at bounding box center [221, 252] width 324 height 410
click at [195, 84] on div at bounding box center [221, 252] width 324 height 410
click at [132, 17] on icon at bounding box center [136, 18] width 10 height 10
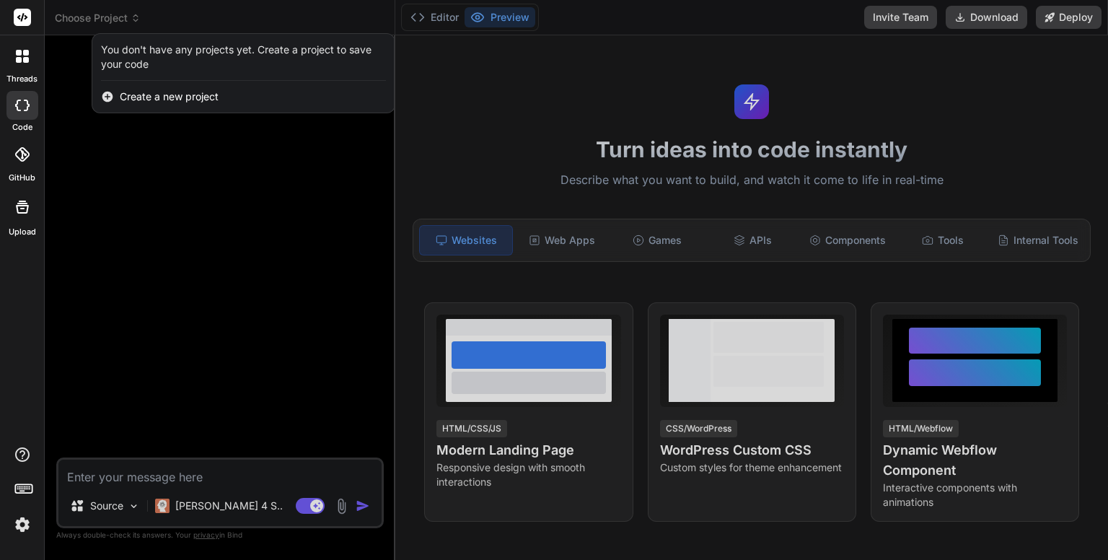
click at [231, 169] on div at bounding box center [554, 280] width 1108 height 560
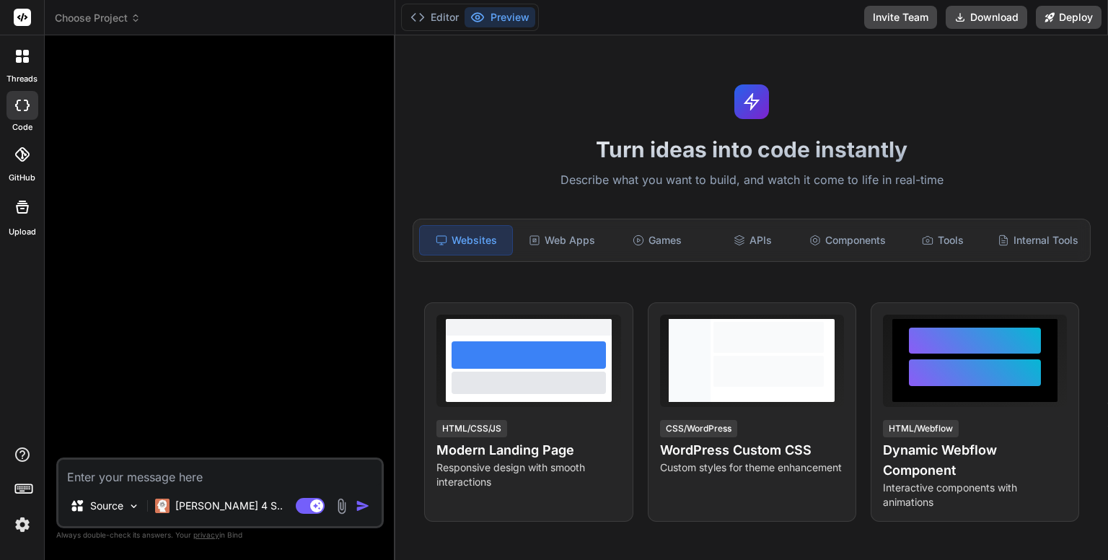
click at [25, 21] on rect at bounding box center [22, 17] width 17 height 17
click at [19, 9] on rect at bounding box center [22, 17] width 17 height 17
click at [562, 234] on div "Web Apps" at bounding box center [562, 240] width 92 height 30
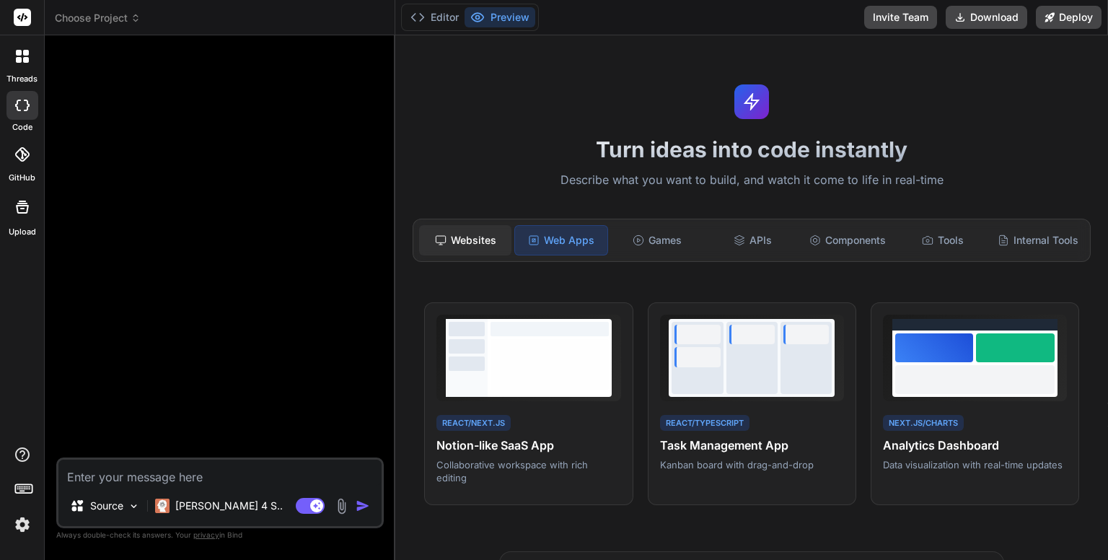
click at [474, 244] on div "Websites" at bounding box center [465, 240] width 92 height 30
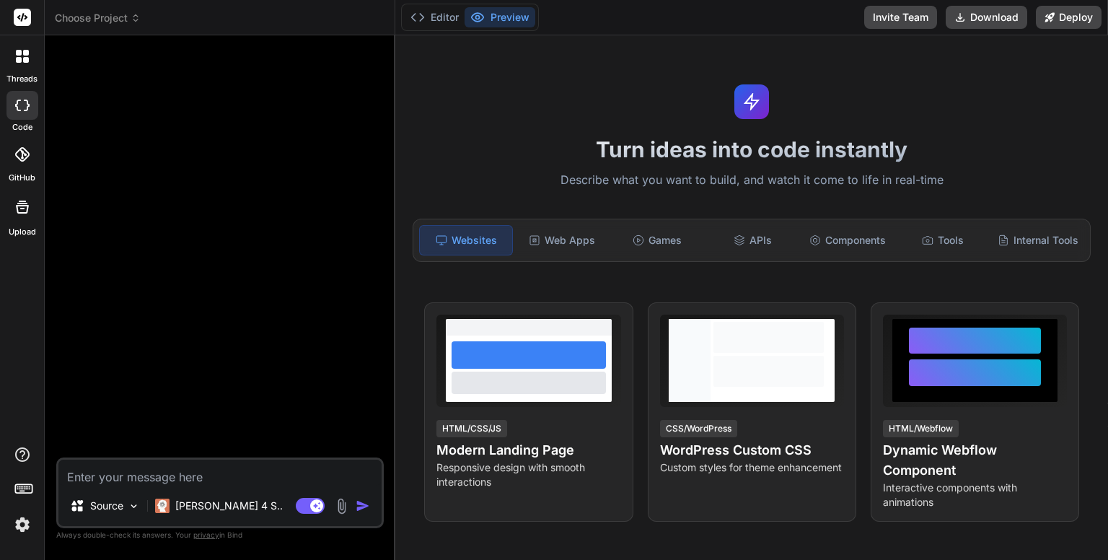
click at [22, 208] on icon at bounding box center [22, 206] width 13 height 13
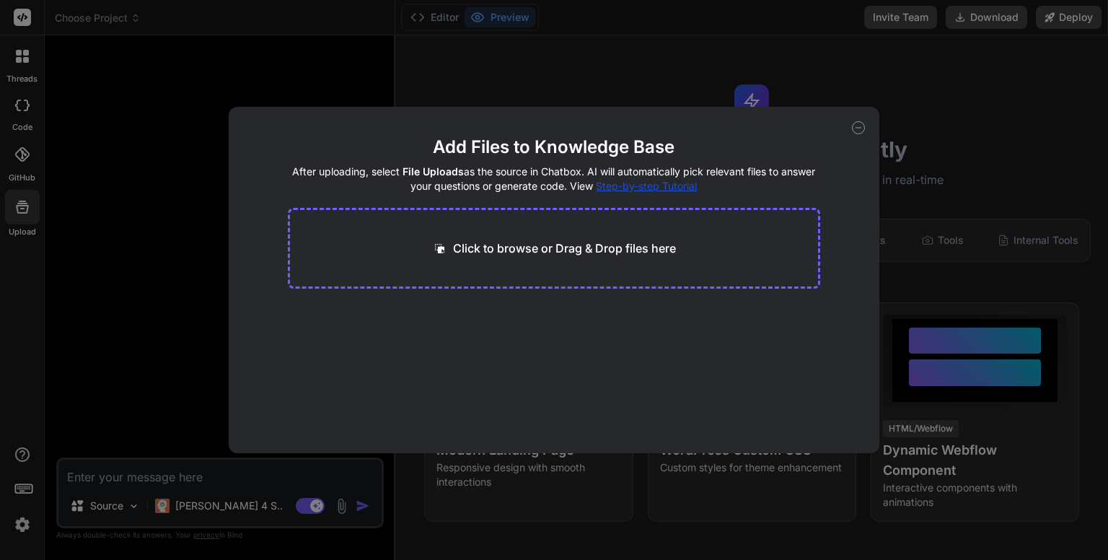
click at [22, 208] on div "Add Files to Knowledge Base After uploading, select File Uploads as the source …" at bounding box center [554, 280] width 1108 height 560
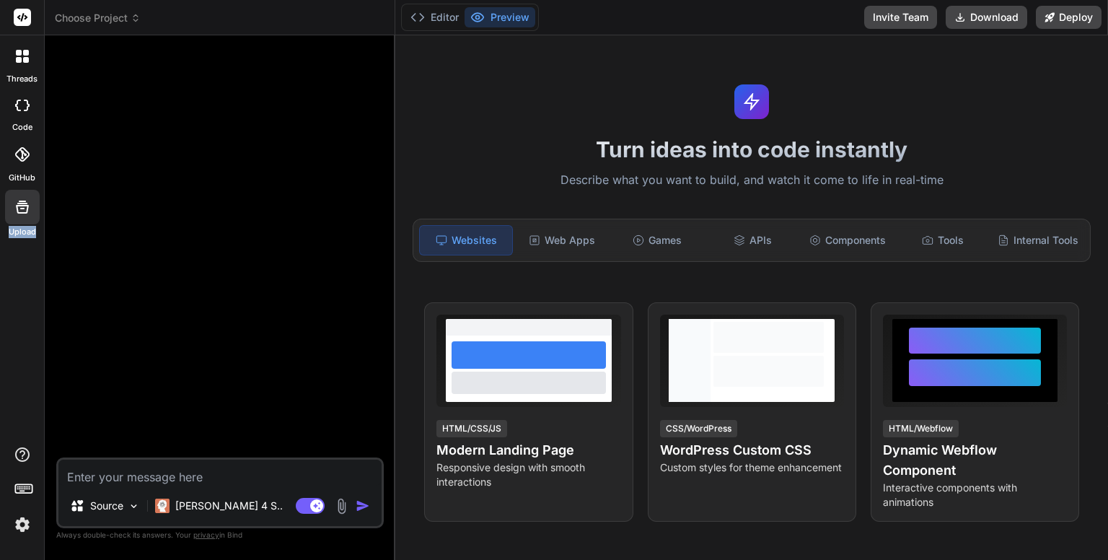
click at [22, 208] on icon at bounding box center [22, 206] width 13 height 13
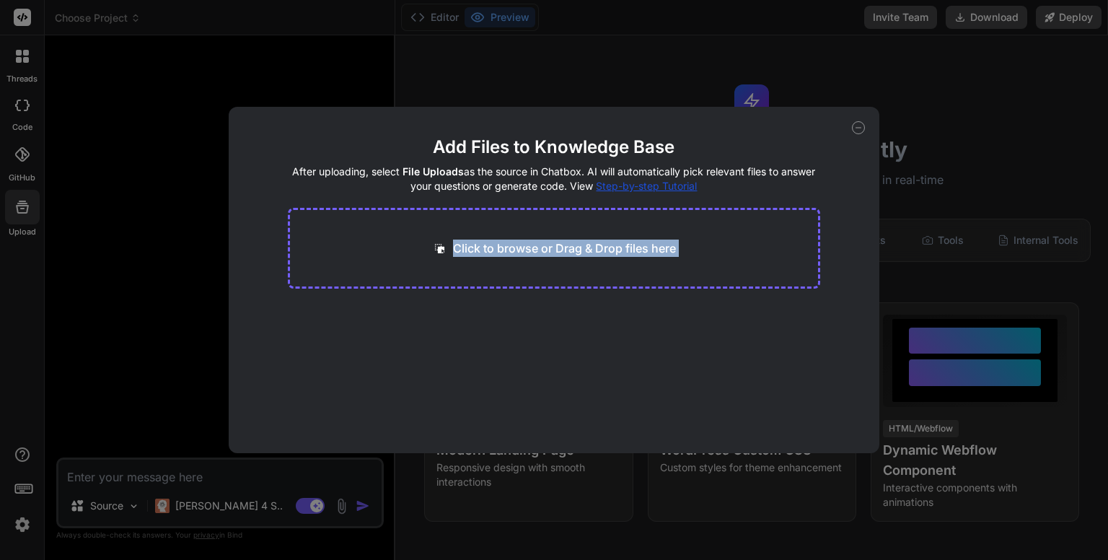
click at [22, 208] on div "Add Files to Knowledge Base After uploading, select File Uploads as the source …" at bounding box center [554, 280] width 1108 height 560
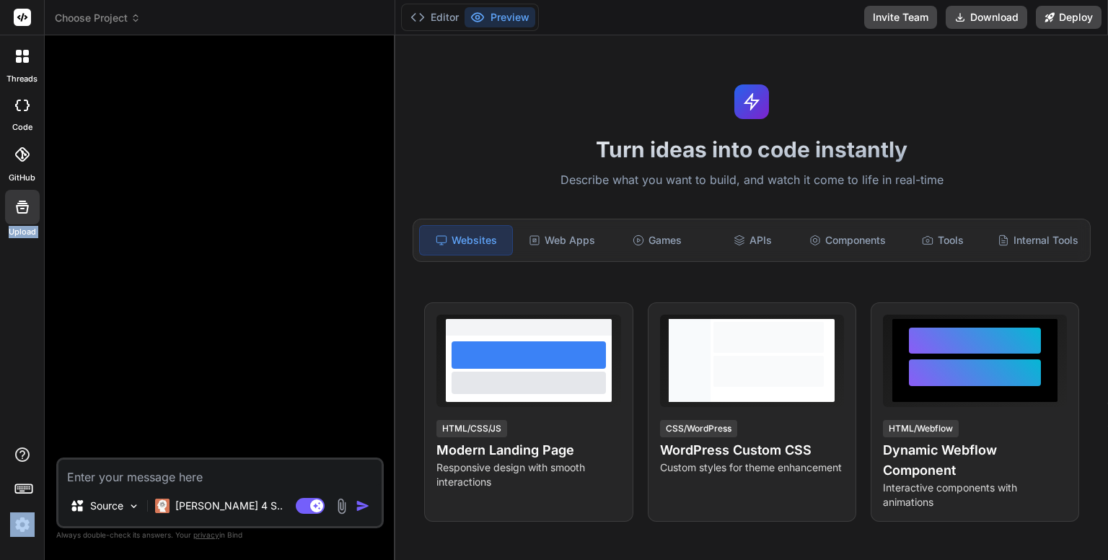
click at [22, 208] on icon at bounding box center [22, 206] width 13 height 13
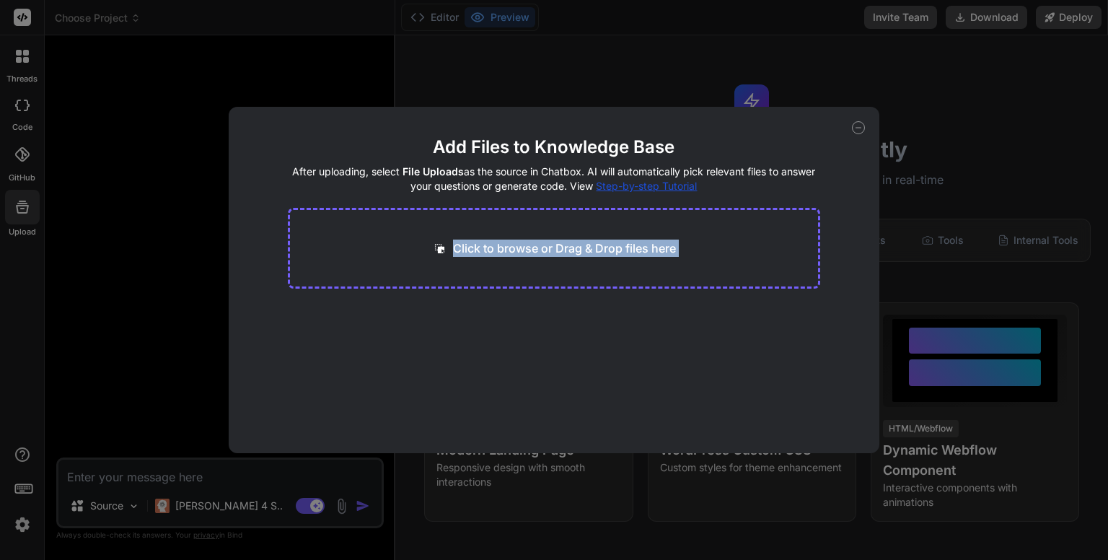
click at [22, 208] on div "Add Files to Knowledge Base After uploading, select File Uploads as the source …" at bounding box center [554, 280] width 1108 height 560
type textarea "x"
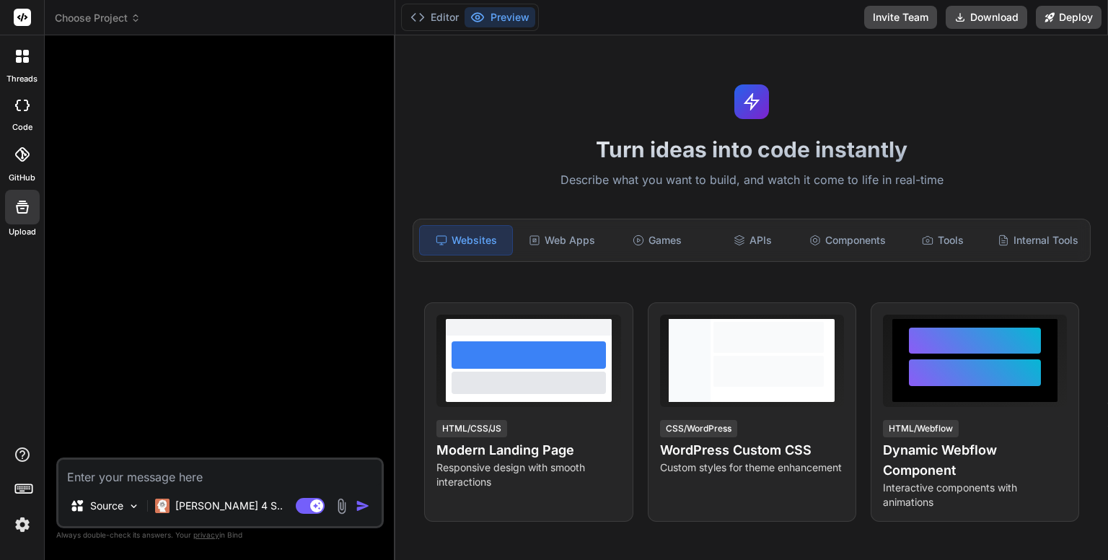
click at [12, 151] on div at bounding box center [22, 154] width 32 height 32
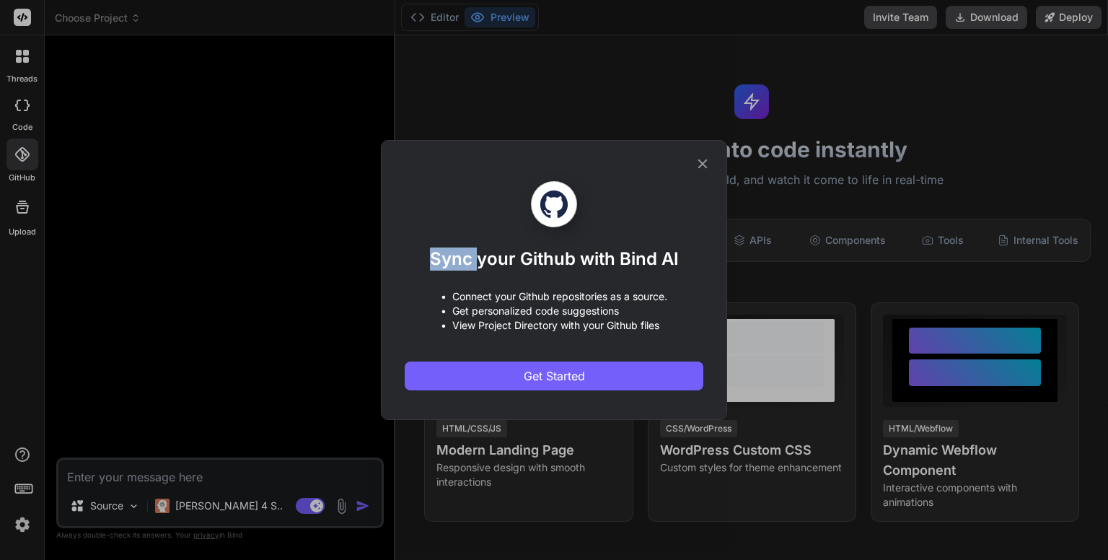
click at [12, 151] on div "Sync your Github with Bind AI • Connect your Github repositories as a source. •…" at bounding box center [554, 280] width 1108 height 560
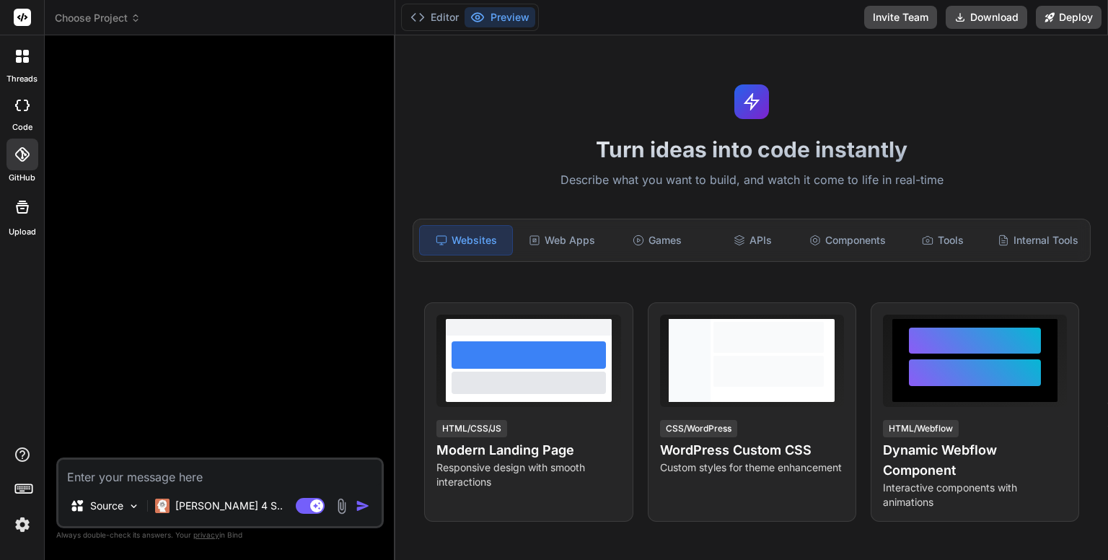
click at [12, 151] on div at bounding box center [22, 154] width 32 height 32
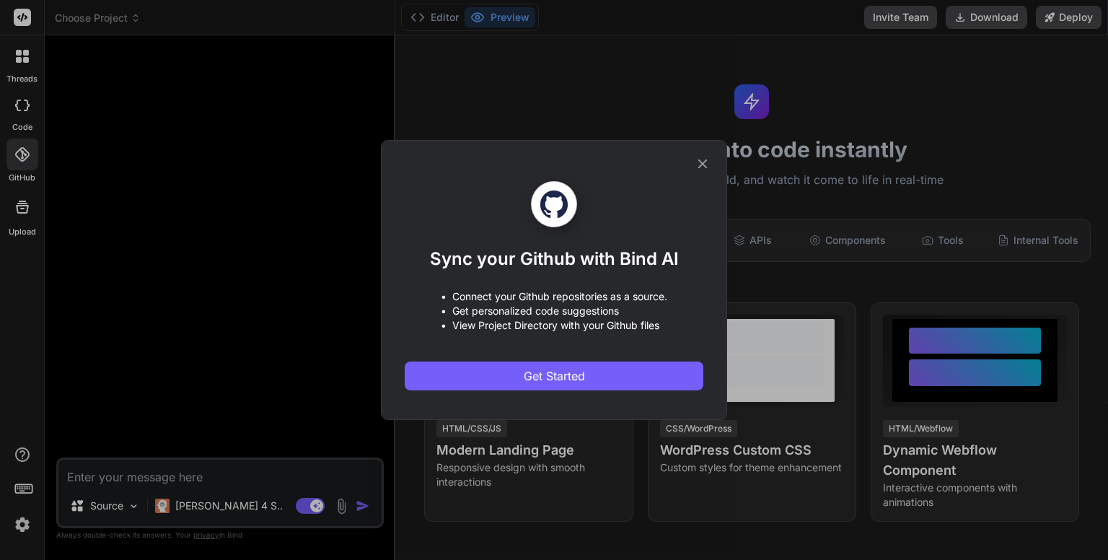
click at [12, 151] on div "Sync your Github with Bind AI • Connect your Github repositories as a source. •…" at bounding box center [554, 280] width 1108 height 560
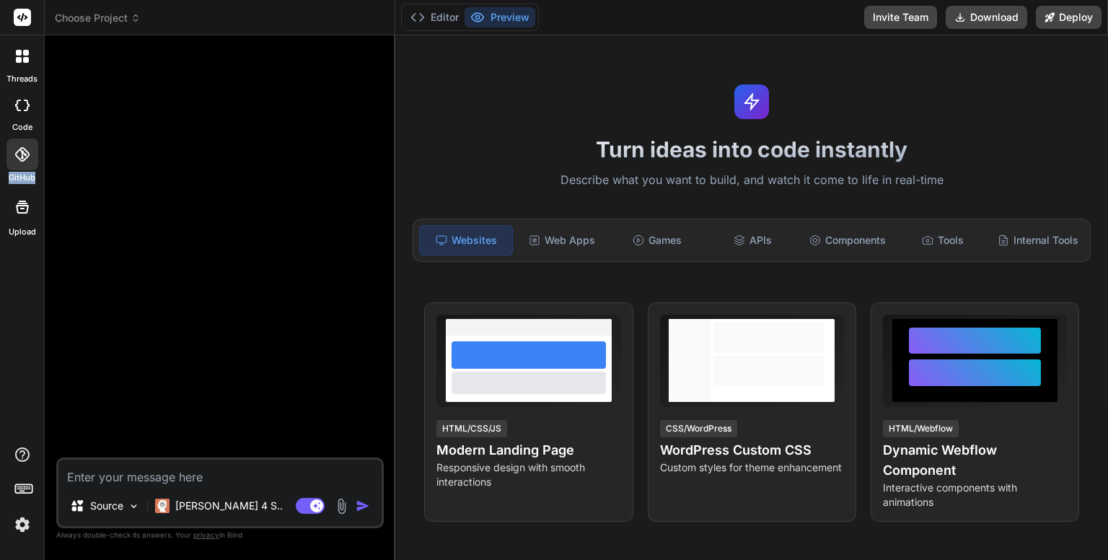
click at [12, 151] on div at bounding box center [22, 154] width 32 height 32
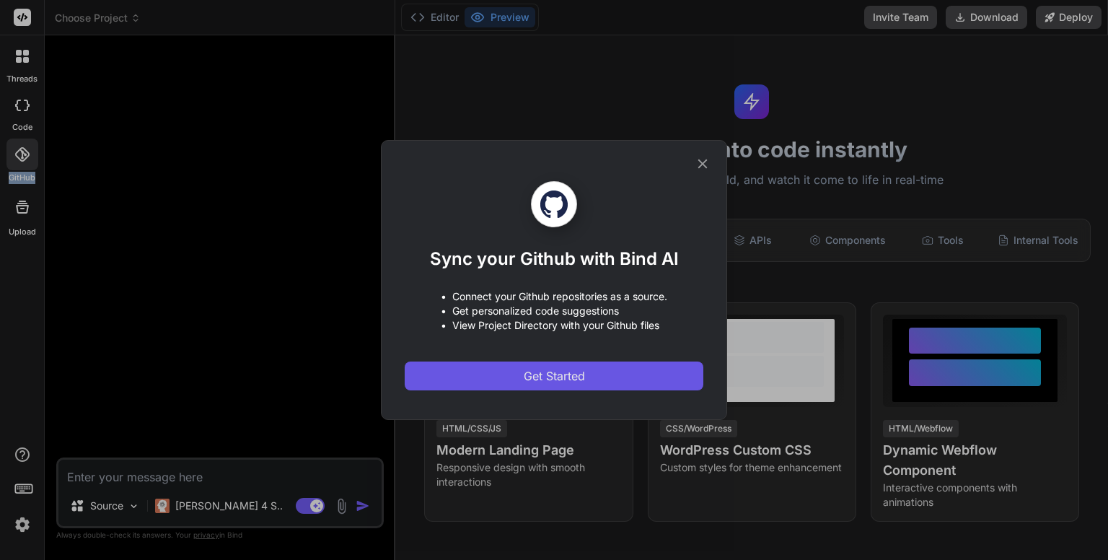
click at [536, 375] on span "Get Started" at bounding box center [553, 375] width 61 height 17
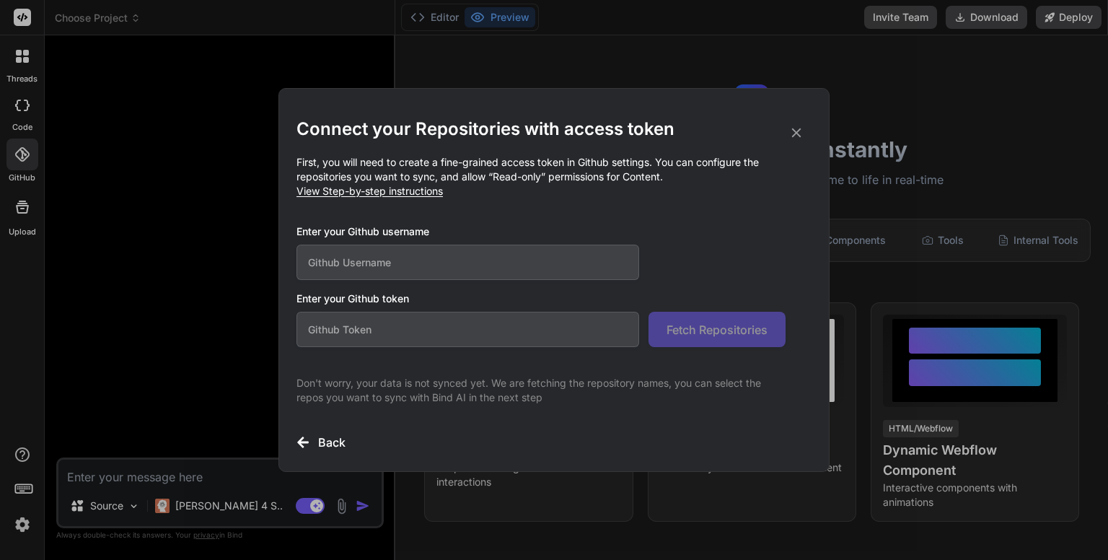
click at [795, 130] on icon at bounding box center [796, 133] width 16 height 16
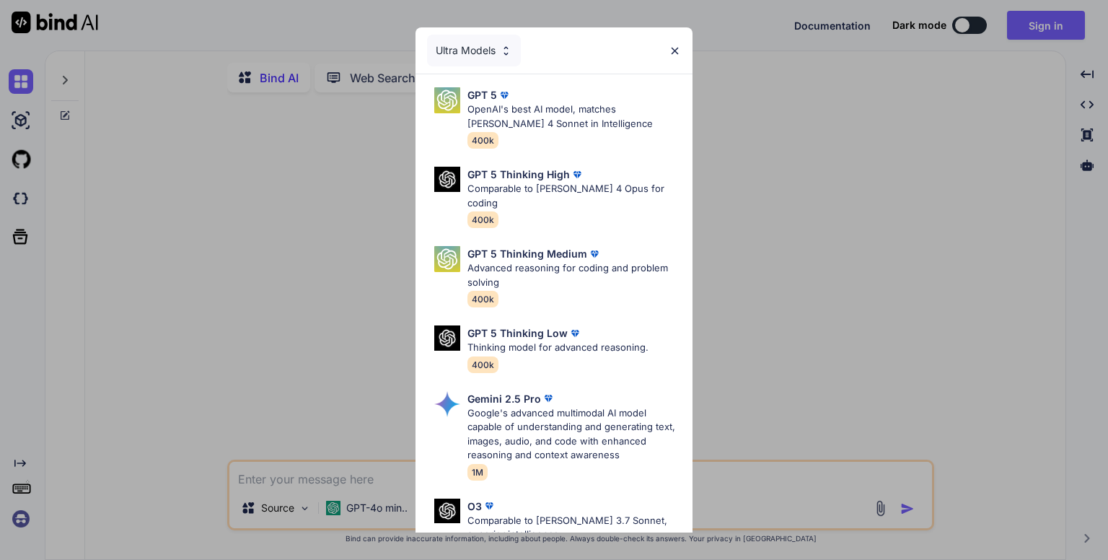
click at [937, 138] on div "Ultra Models GPT 5 OpenAI's best AI model, matches [PERSON_NAME] 4 Sonnet in In…" at bounding box center [554, 280] width 1108 height 560
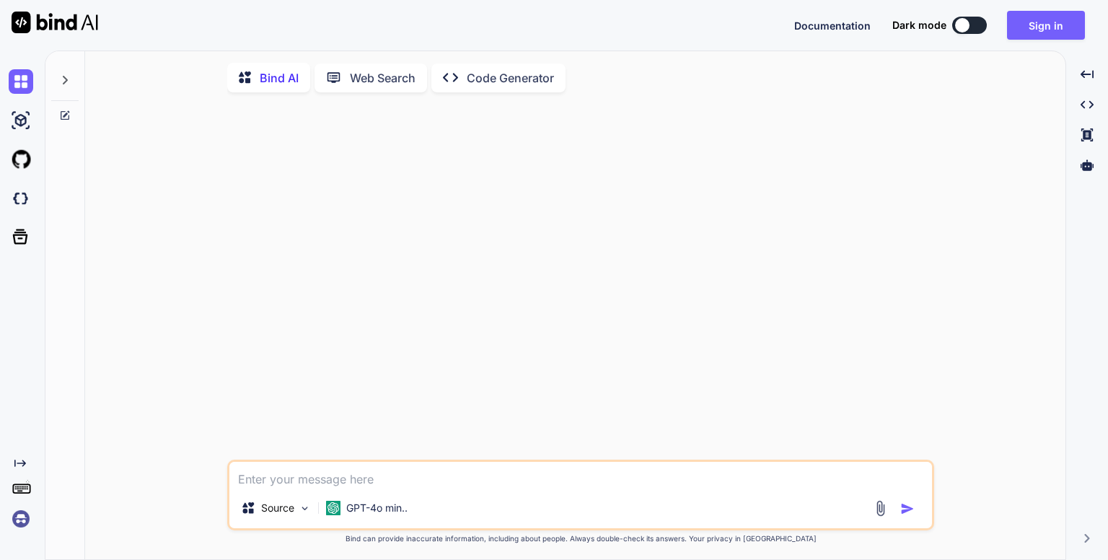
click at [974, 27] on button at bounding box center [969, 25] width 35 height 17
type textarea "x"
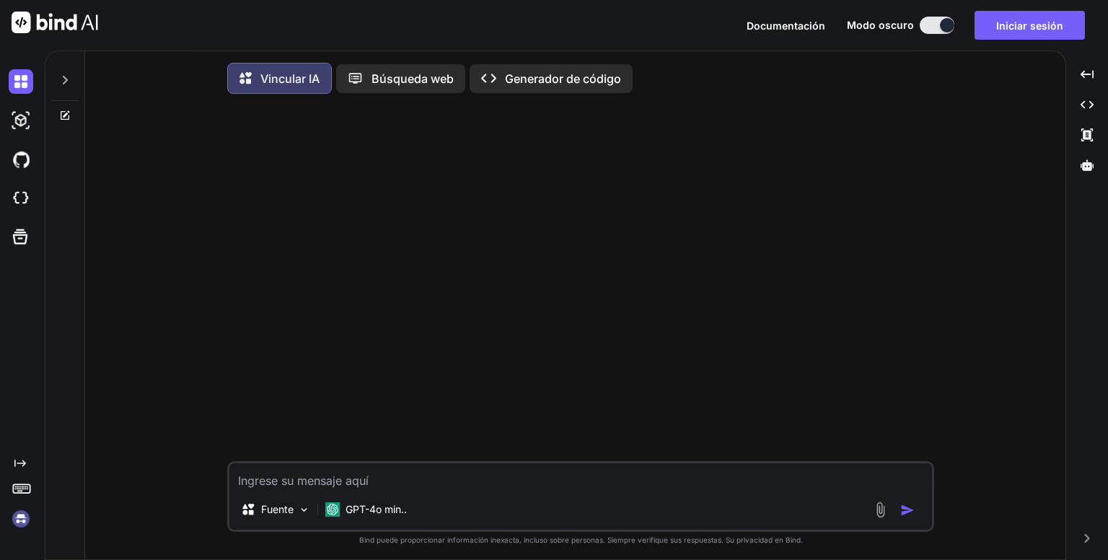
click at [740, 185] on div at bounding box center [582, 282] width 704 height 355
click at [559, 270] on div at bounding box center [582, 282] width 704 height 355
click at [611, 239] on div at bounding box center [582, 282] width 704 height 355
click at [804, 200] on div at bounding box center [582, 282] width 704 height 355
click at [394, 516] on p "GPT-4o min.." at bounding box center [375, 509] width 61 height 14
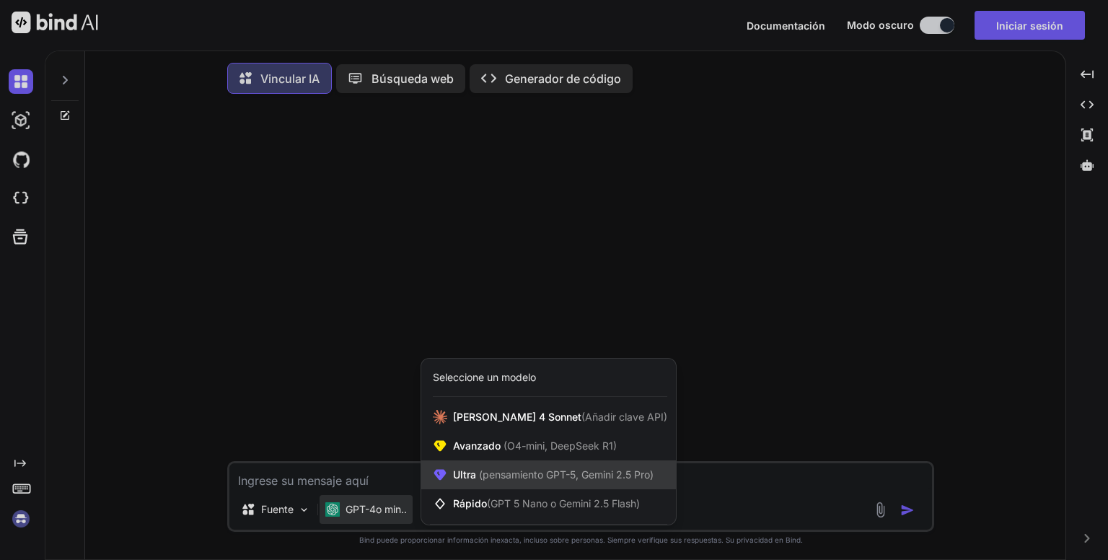
click at [510, 475] on font "(pensamiento GPT-5, Gemini 2.5 Pro)" at bounding box center [566, 474] width 174 height 12
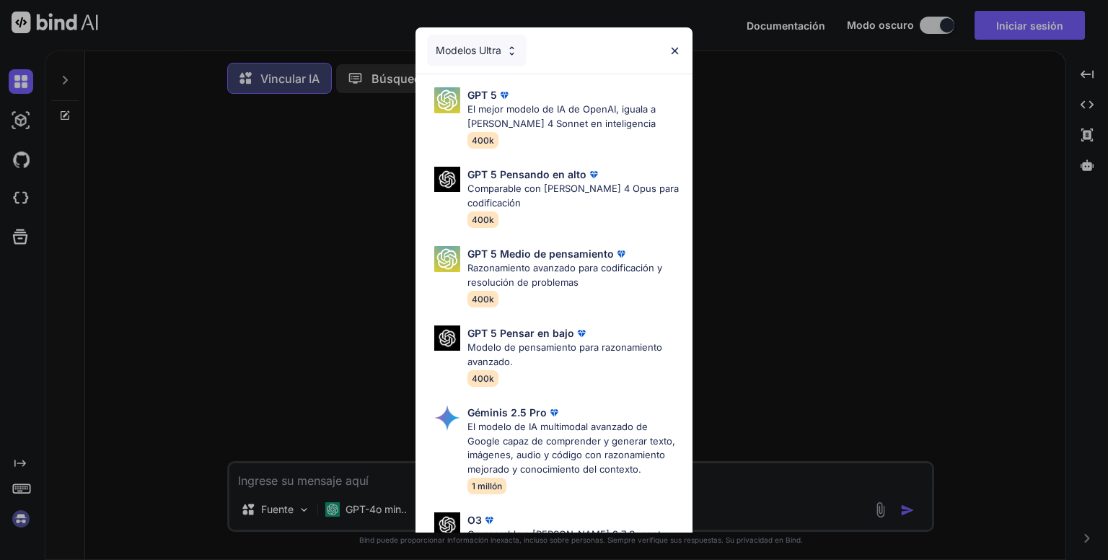
click at [513, 48] on img at bounding box center [511, 51] width 12 height 12
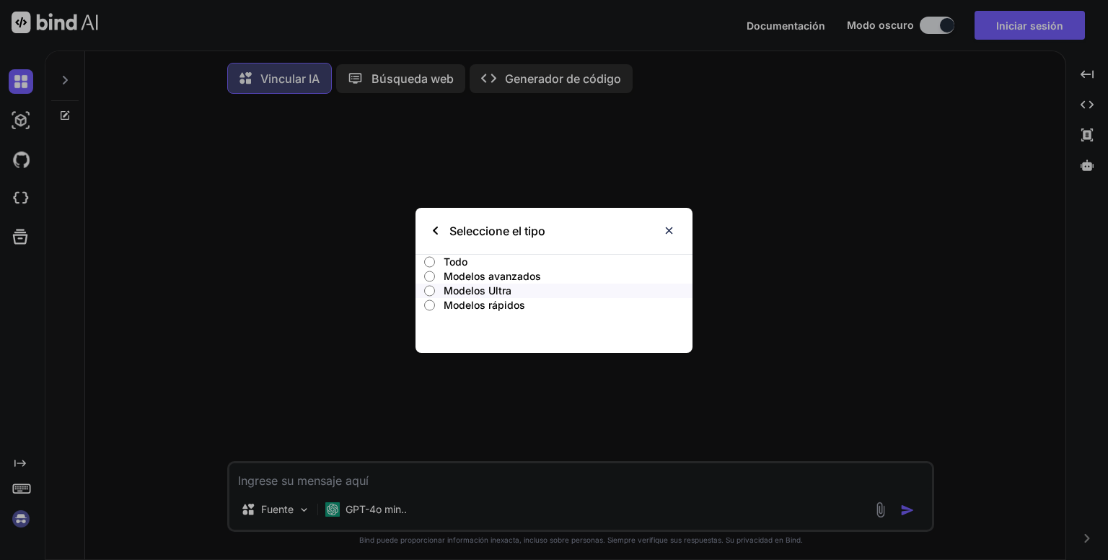
click at [666, 232] on img at bounding box center [669, 230] width 12 height 12
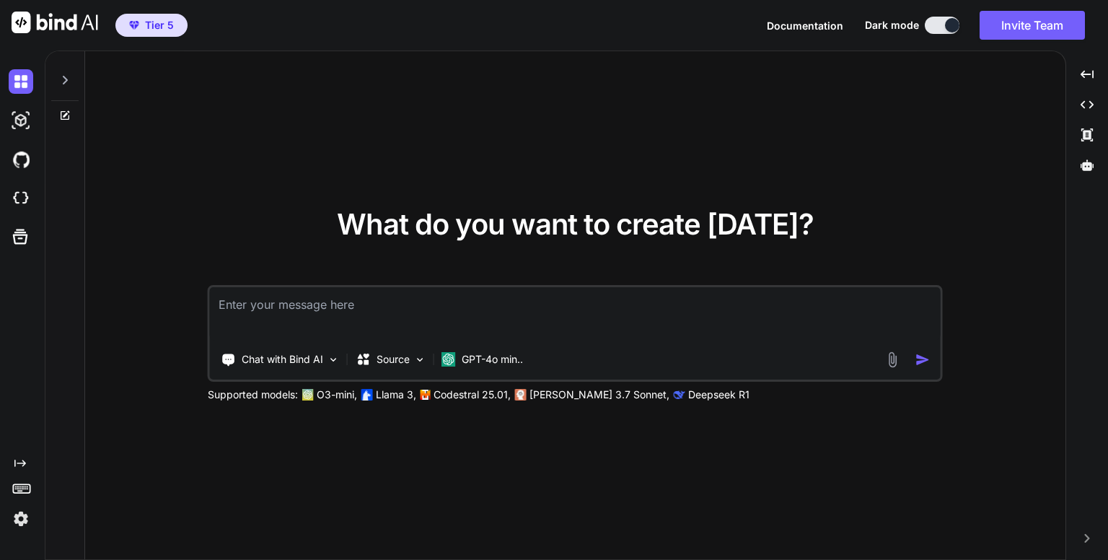
click at [20, 512] on img at bounding box center [21, 518] width 25 height 25
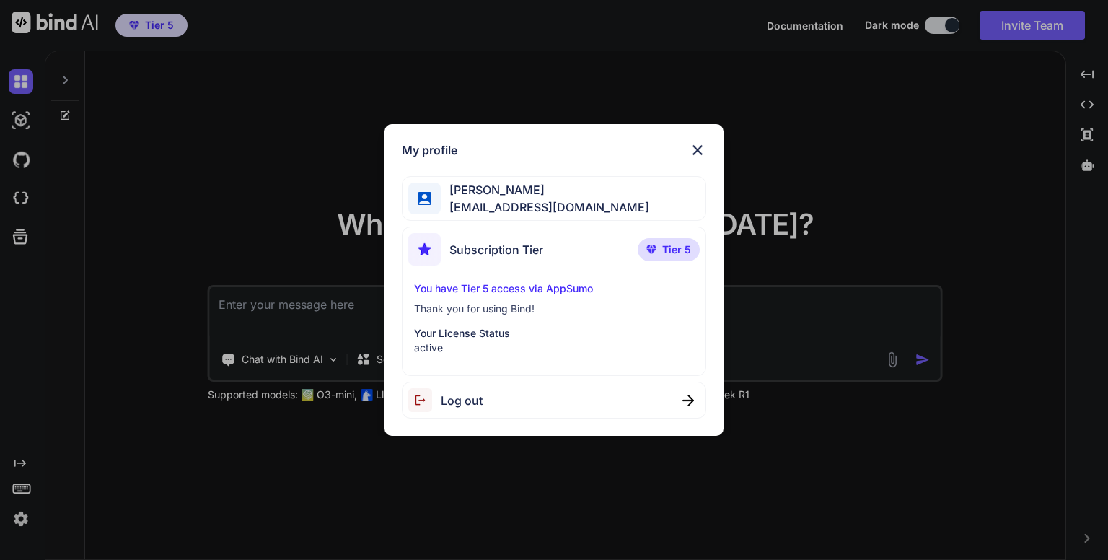
click at [510, 290] on p "You have Tier 5 access via AppSumo" at bounding box center [553, 288] width 279 height 14
click at [484, 342] on p "active" at bounding box center [553, 347] width 279 height 14
click at [485, 254] on span "Subscription Tier" at bounding box center [496, 249] width 94 height 17
click at [672, 250] on span "Tier 5" at bounding box center [676, 249] width 29 height 14
click at [544, 189] on span "Dany Espinosa" at bounding box center [545, 189] width 208 height 17
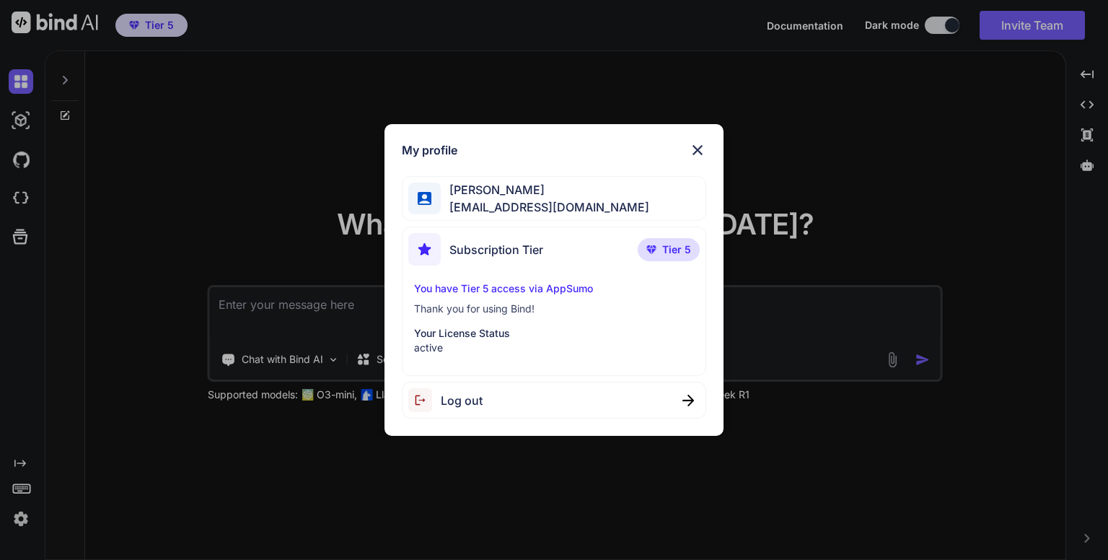
click at [454, 332] on p "Your License Status" at bounding box center [553, 333] width 279 height 14
click at [446, 309] on p "Thank you for using Bind!" at bounding box center [553, 308] width 279 height 14
click at [700, 152] on img at bounding box center [697, 149] width 17 height 17
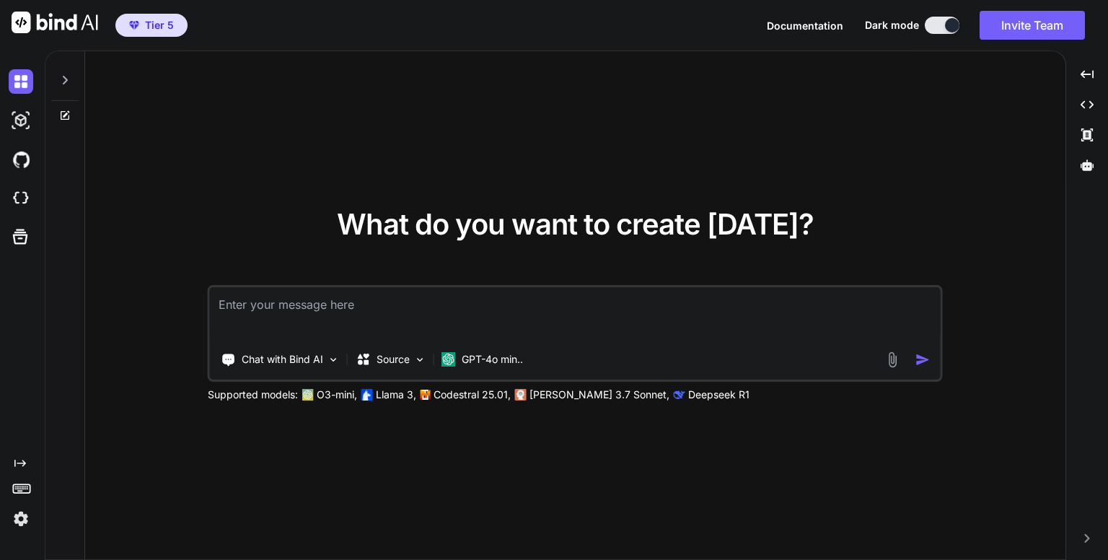
click at [21, 517] on img at bounding box center [21, 518] width 25 height 25
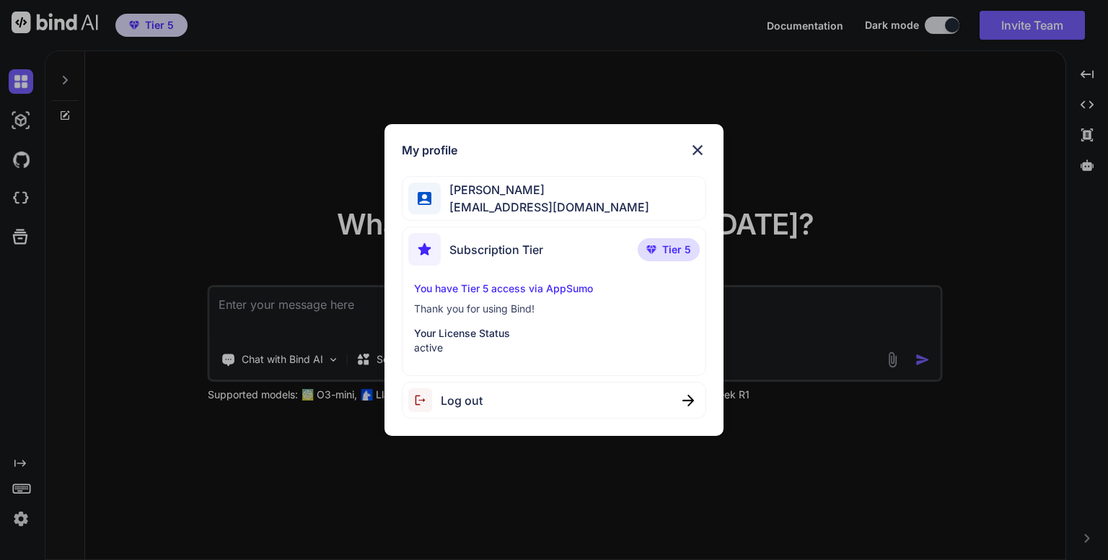
click at [567, 321] on div "You have Tier 5 access via AppSumo Thank you for using Bind! Your License Statu…" at bounding box center [553, 318] width 291 height 74
click at [698, 141] on div "My profile Dany Espinosa dannykissme1@gmail.com Subscription Tier Tier 5 You ha…" at bounding box center [553, 280] width 338 height 312
click at [698, 148] on img at bounding box center [697, 149] width 17 height 17
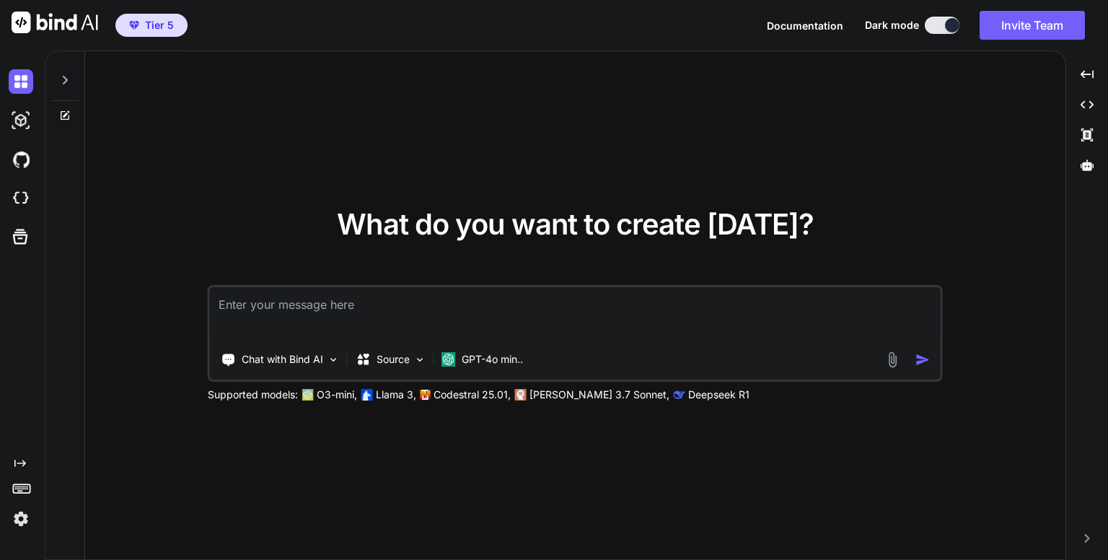
click at [64, 81] on icon at bounding box center [65, 80] width 5 height 9
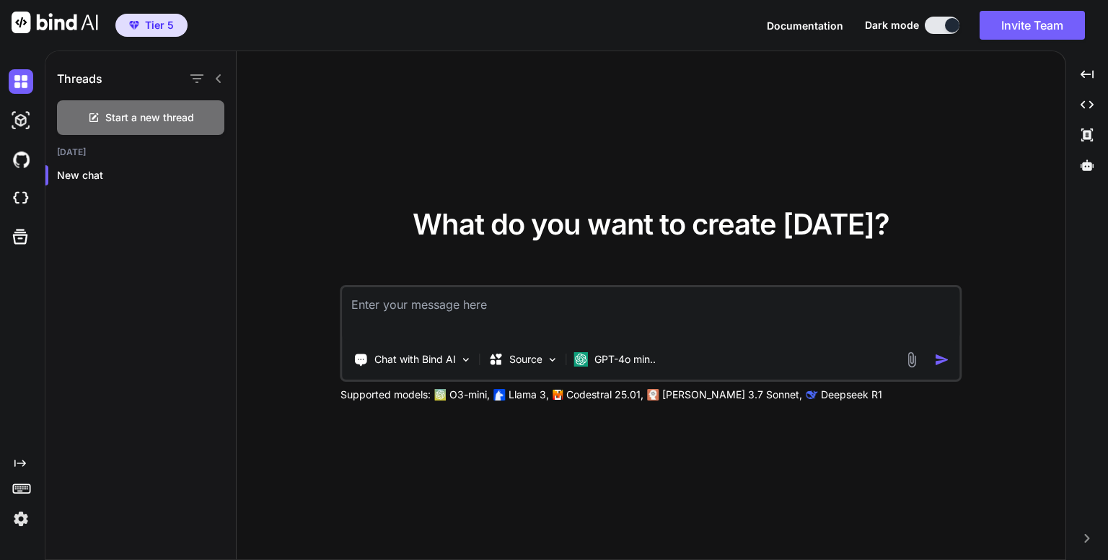
click at [217, 77] on icon at bounding box center [218, 78] width 5 height 9
type textarea "x"
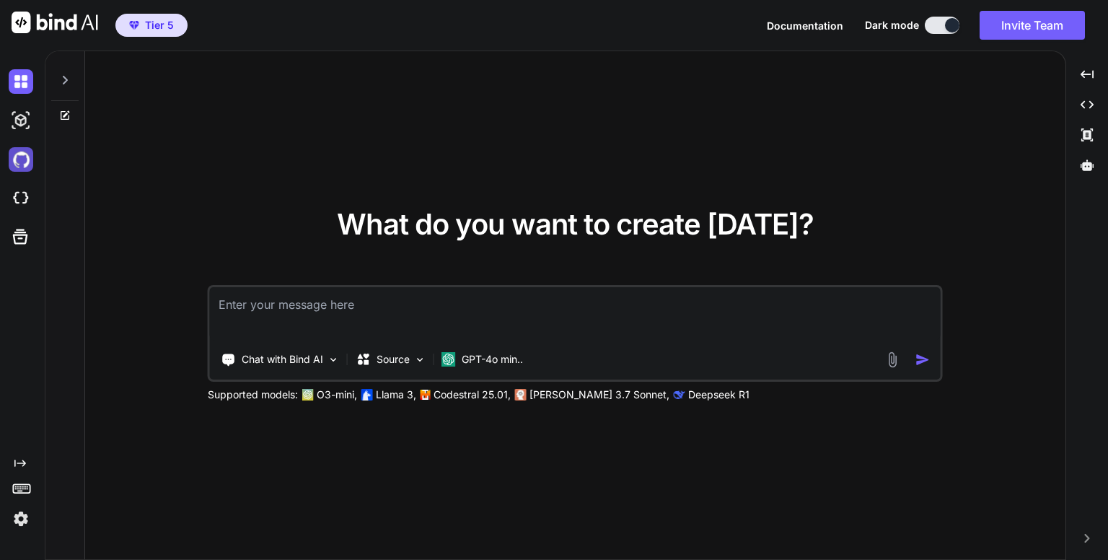
click at [20, 155] on img at bounding box center [21, 159] width 25 height 25
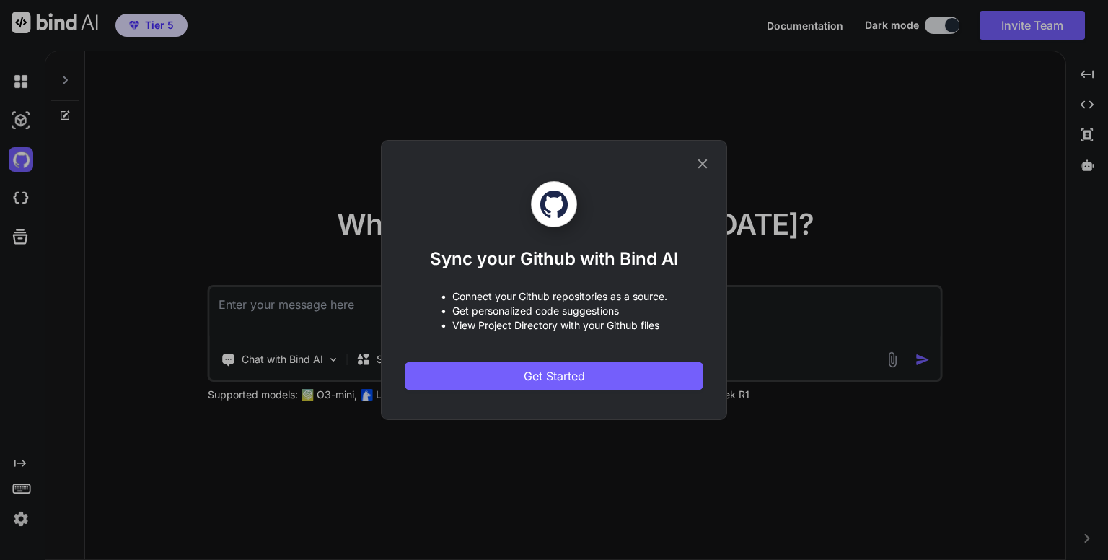
click at [695, 164] on icon at bounding box center [702, 164] width 16 height 16
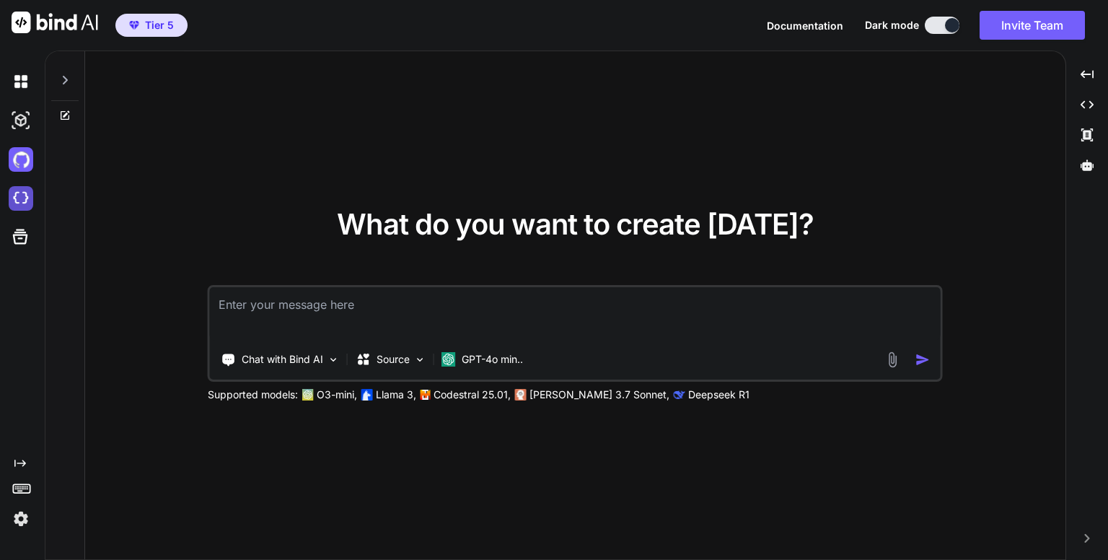
click at [20, 197] on img at bounding box center [21, 198] width 25 height 25
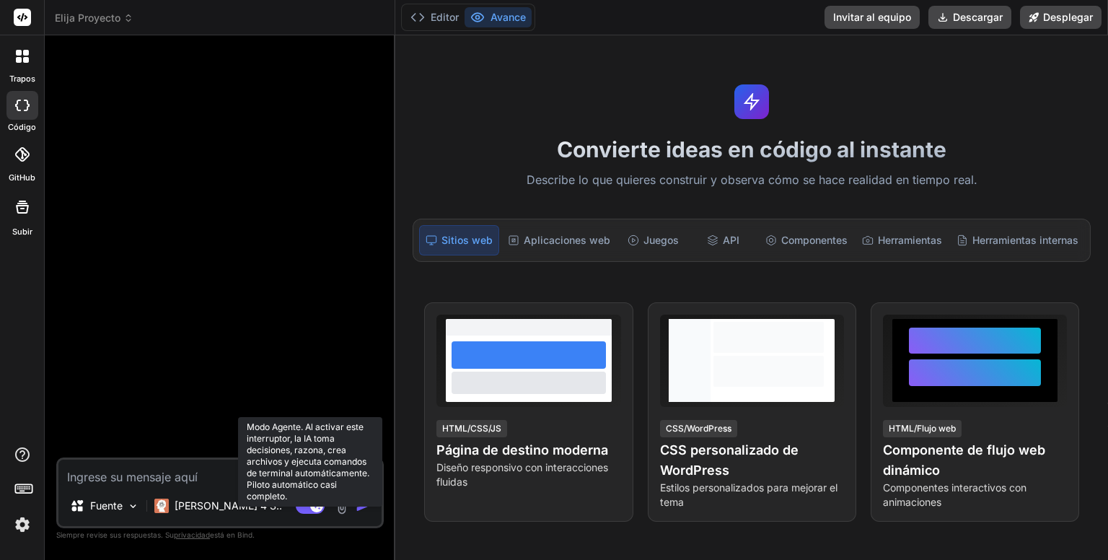
click at [304, 508] on rect at bounding box center [310, 506] width 29 height 16
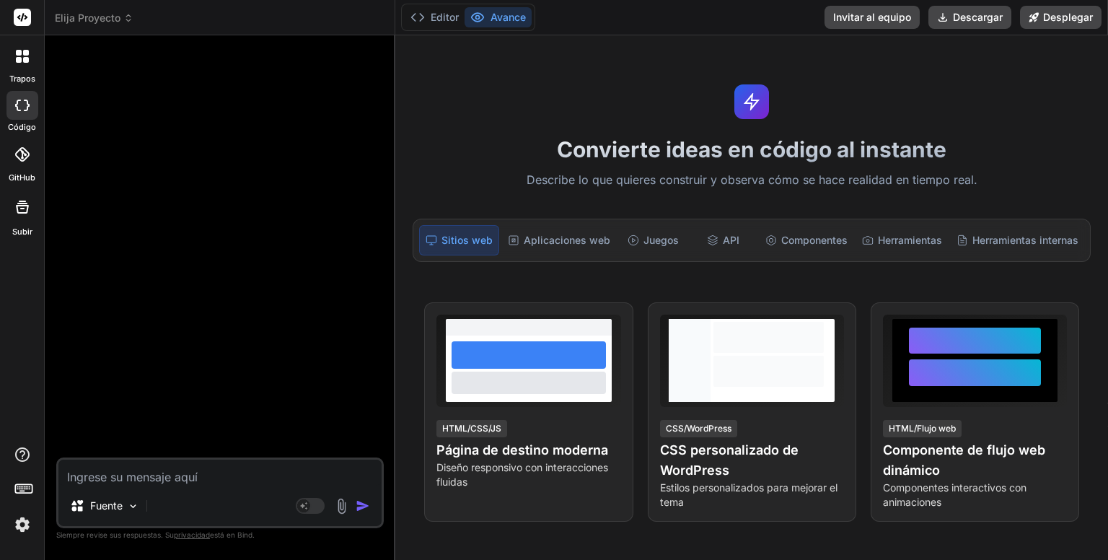
click at [21, 156] on icon at bounding box center [22, 154] width 14 height 14
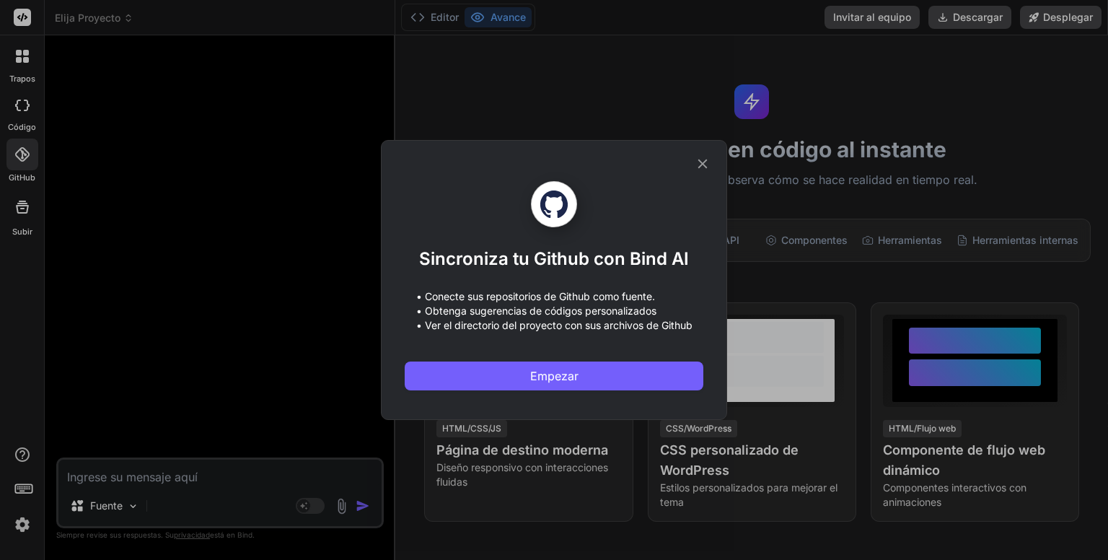
click at [21, 156] on div "Sincroniza tu Github con Bind AI • Conecte sus repositorios de Github como fuen…" at bounding box center [554, 280] width 1108 height 560
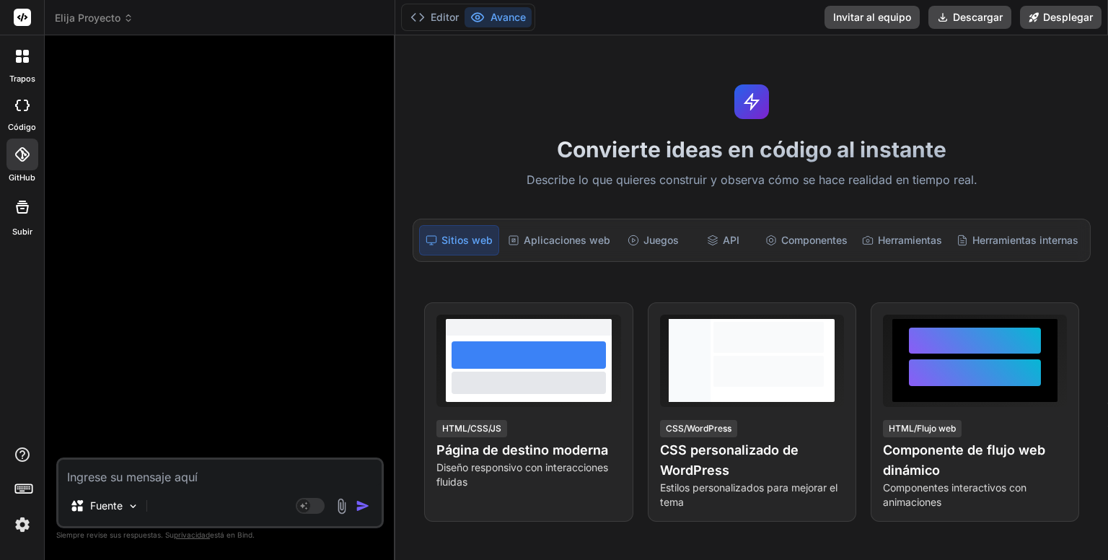
click at [23, 17] on rect at bounding box center [22, 17] width 17 height 17
click at [86, 15] on font "Elija Proyecto" at bounding box center [88, 18] width 66 height 12
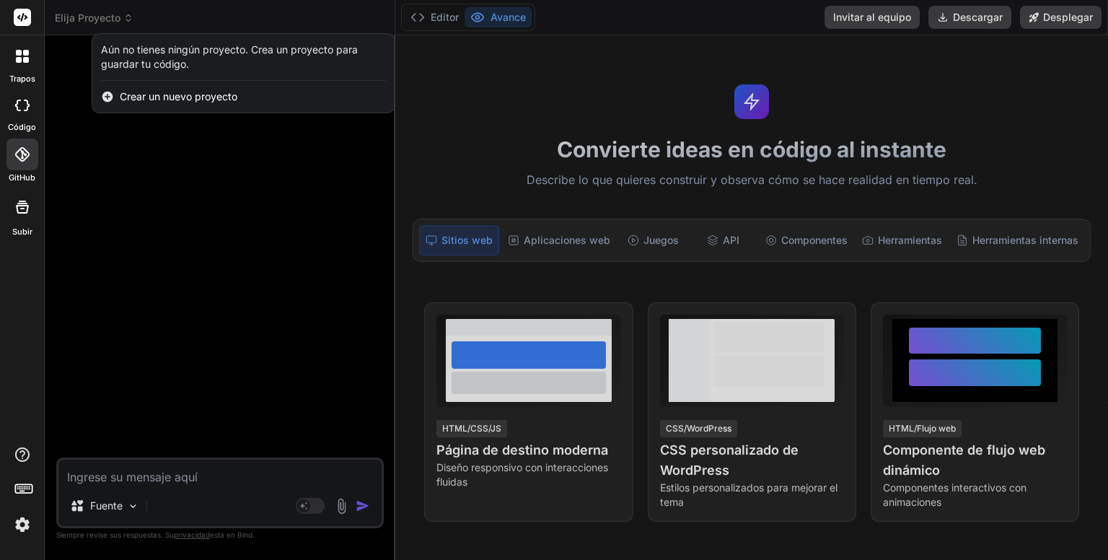
click at [156, 59] on font "Aún no tienes ningún proyecto. Crea un proyecto para guardar tu código." at bounding box center [229, 56] width 257 height 27
click at [92, 167] on div at bounding box center [554, 280] width 1108 height 560
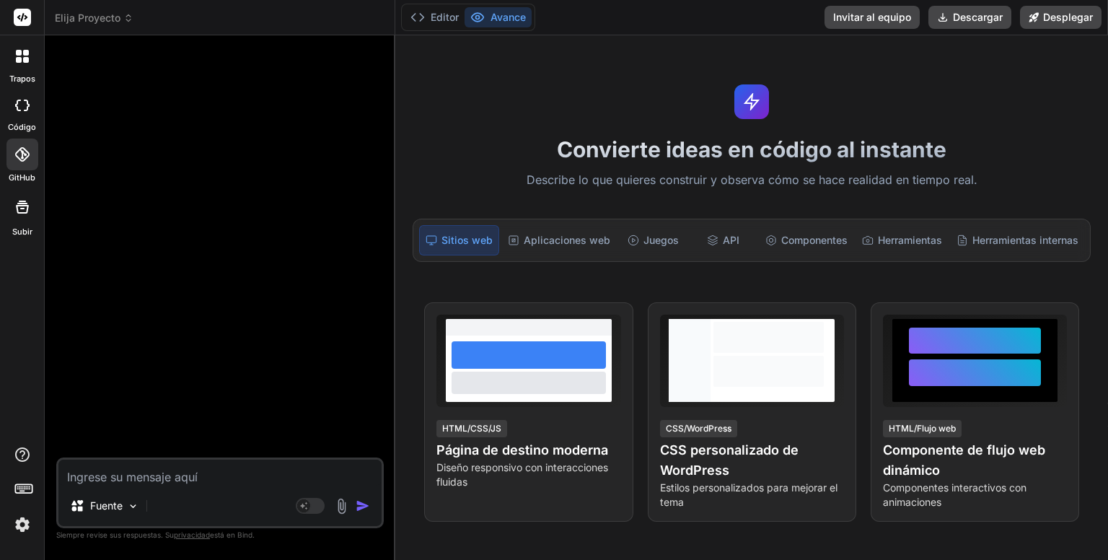
click at [101, 11] on font "Elija Proyecto" at bounding box center [88, 18] width 66 height 14
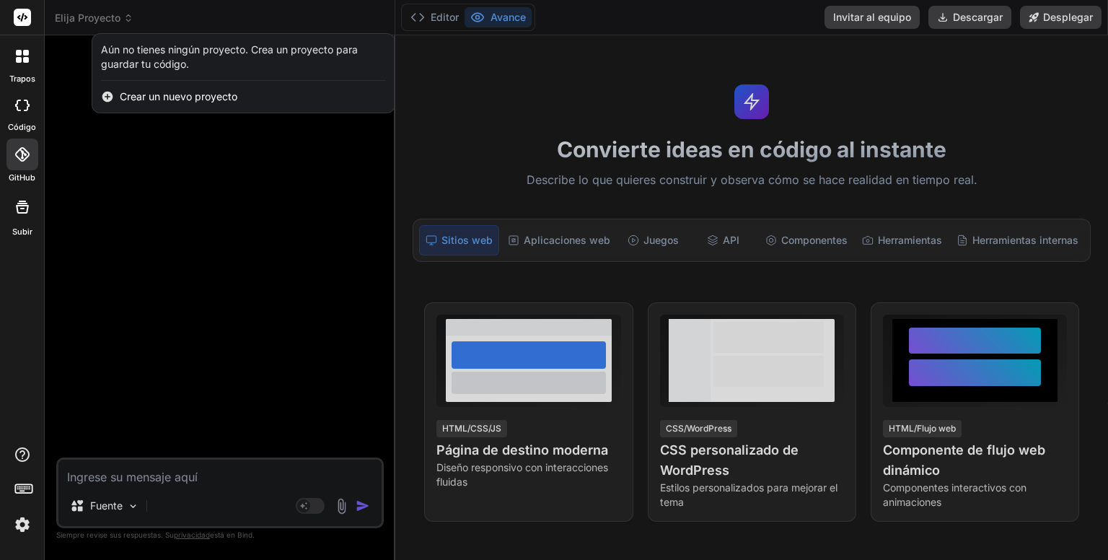
click at [147, 96] on font "Crear un nuevo proyecto" at bounding box center [179, 96] width 118 height 12
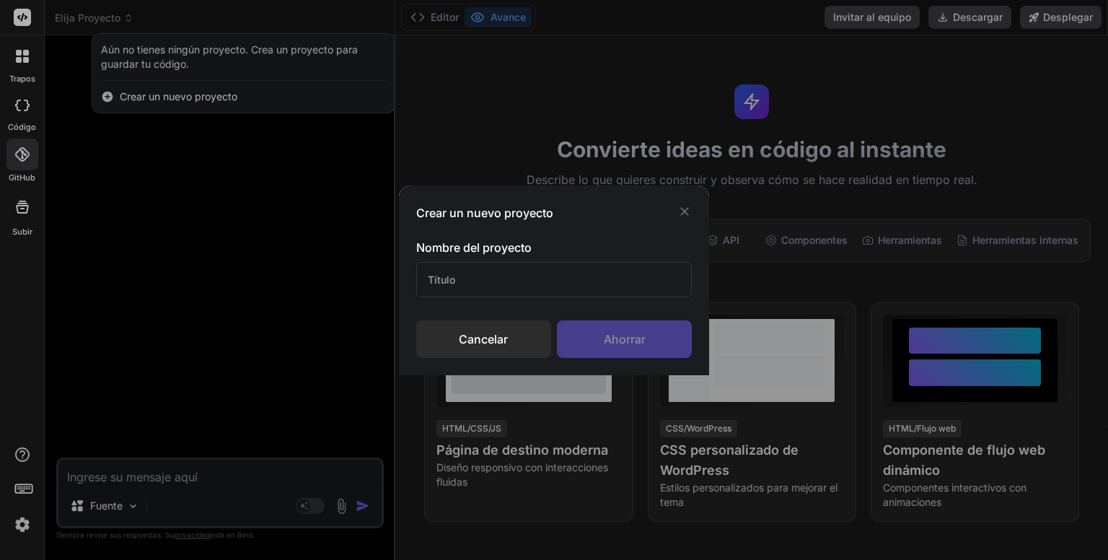
click at [690, 206] on icon at bounding box center [684, 211] width 14 height 14
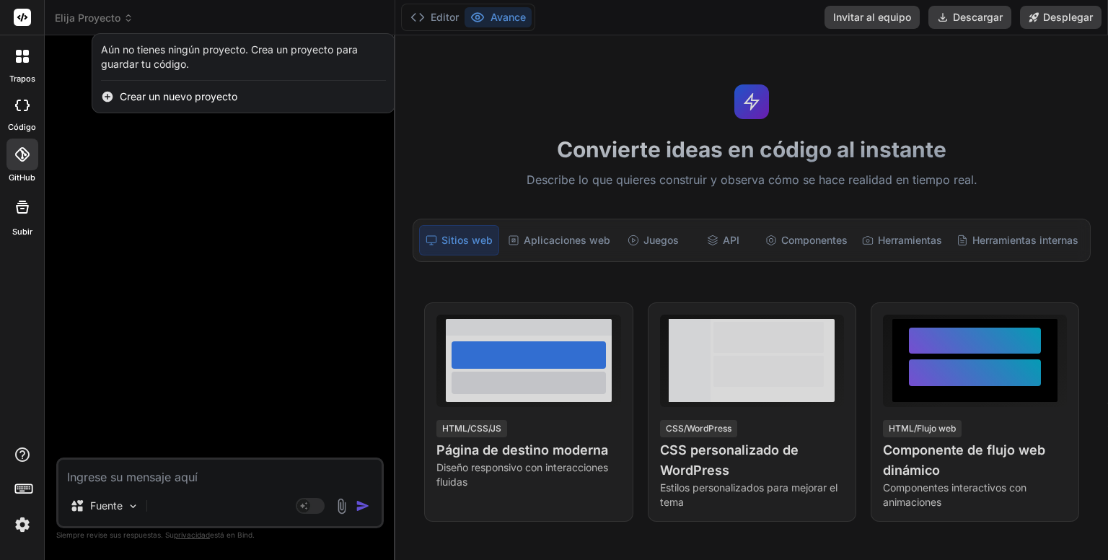
click at [21, 60] on icon at bounding box center [19, 60] width 6 height 6
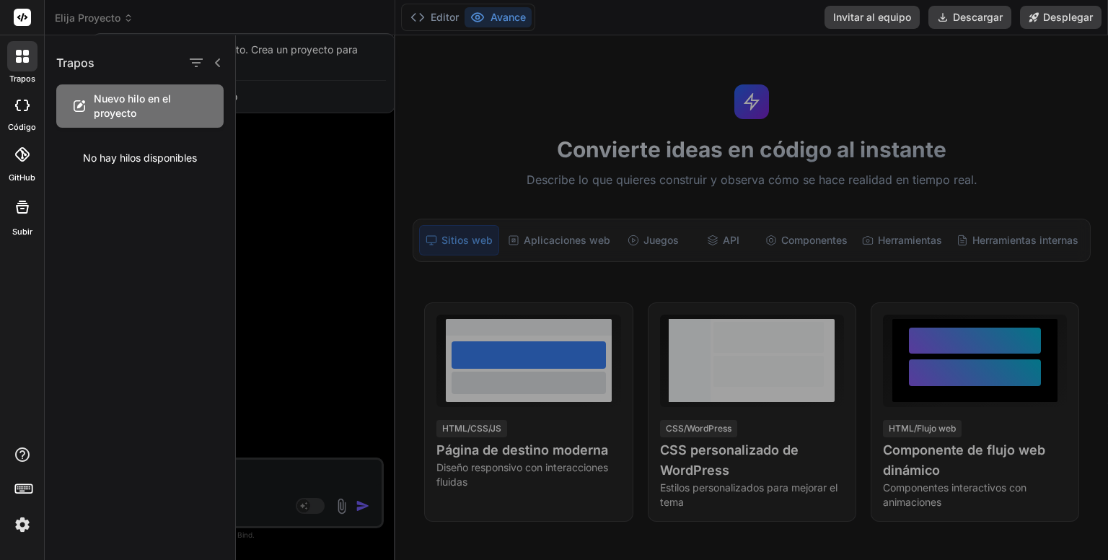
click at [21, 60] on icon at bounding box center [19, 60] width 6 height 6
click at [25, 105] on icon at bounding box center [22, 106] width 14 height 12
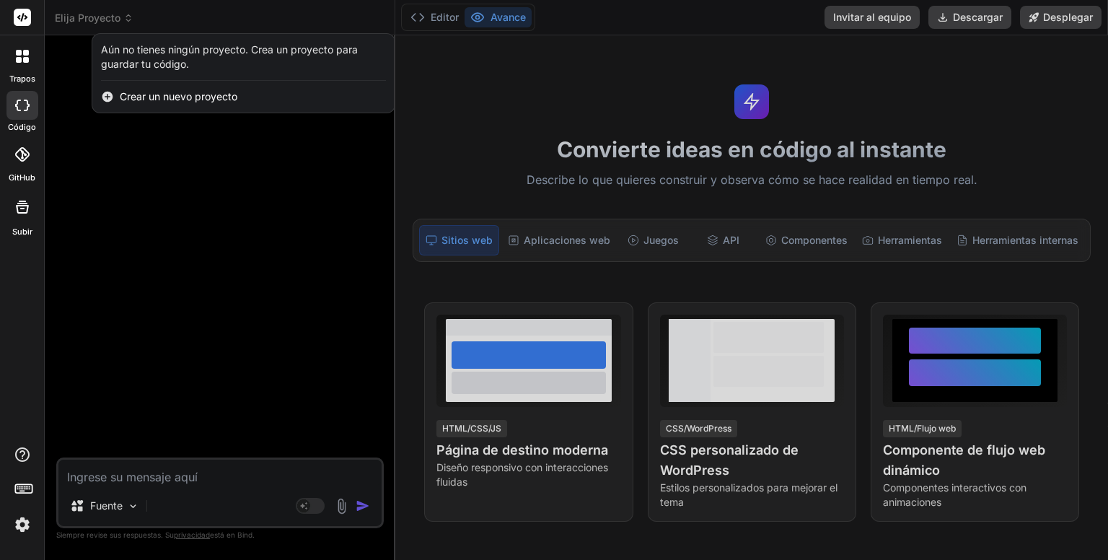
click at [17, 160] on icon at bounding box center [22, 154] width 14 height 14
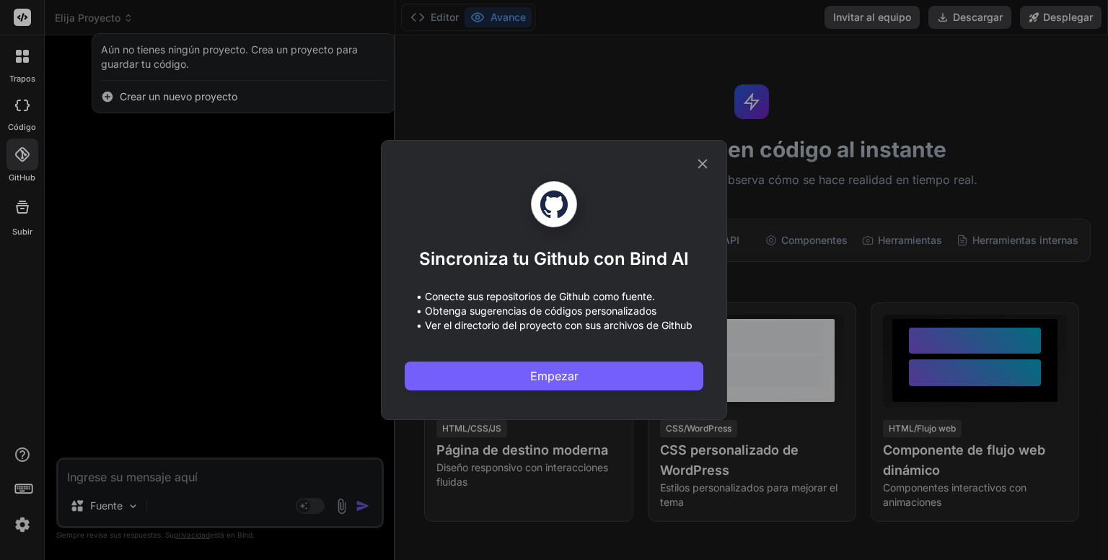
click at [18, 218] on div "Sincroniza tu Github con Bind AI • Conecte sus repositorios de Github como fuen…" at bounding box center [554, 280] width 1108 height 560
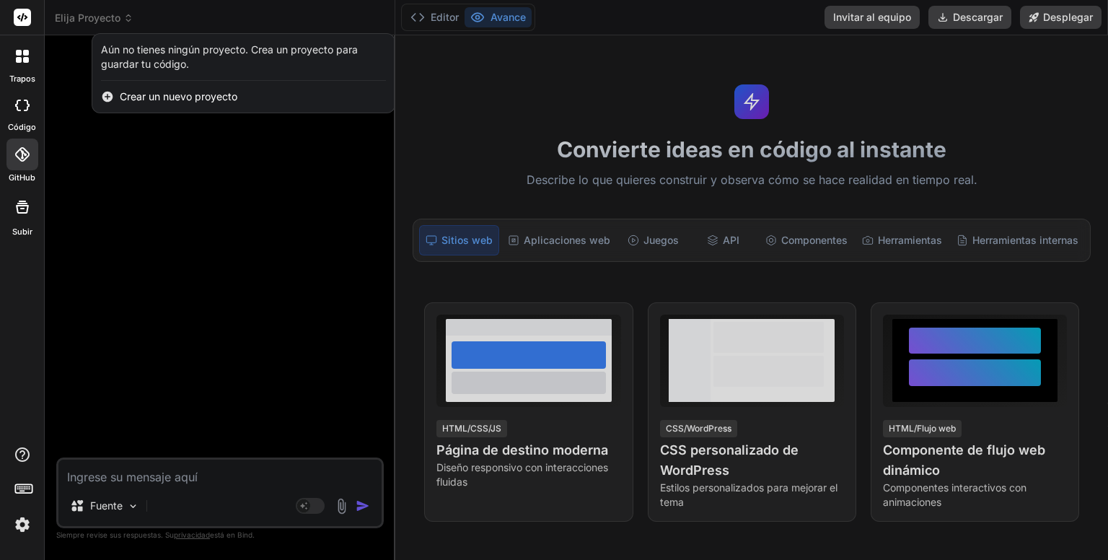
click at [18, 218] on div at bounding box center [22, 207] width 35 height 35
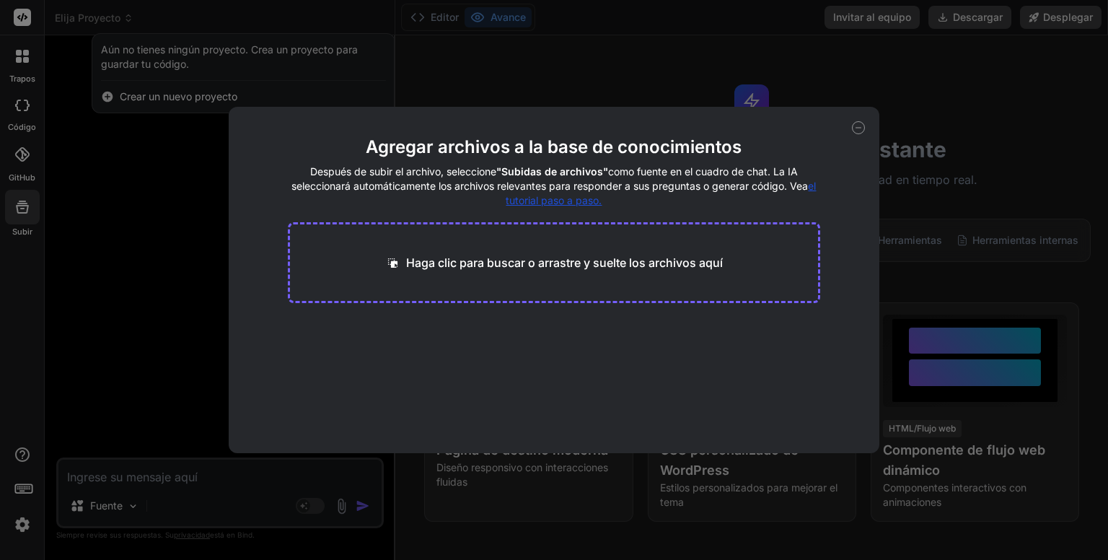
click at [18, 218] on div "Agregar archivos a la base de conocimientos Después de subir el archivo, selecc…" at bounding box center [554, 280] width 1108 height 560
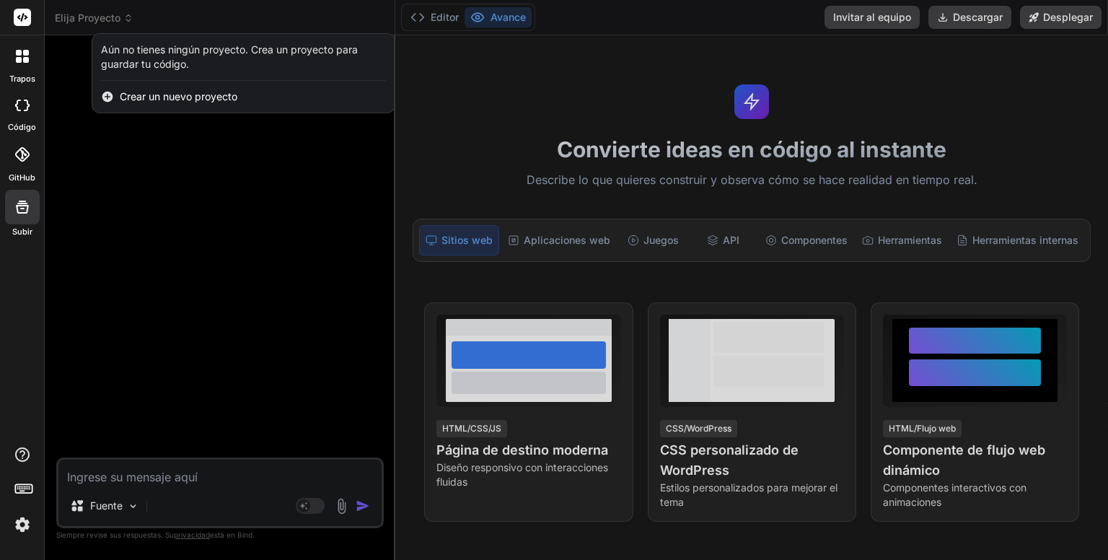
click at [18, 218] on div at bounding box center [22, 207] width 35 height 35
type textarea "x"
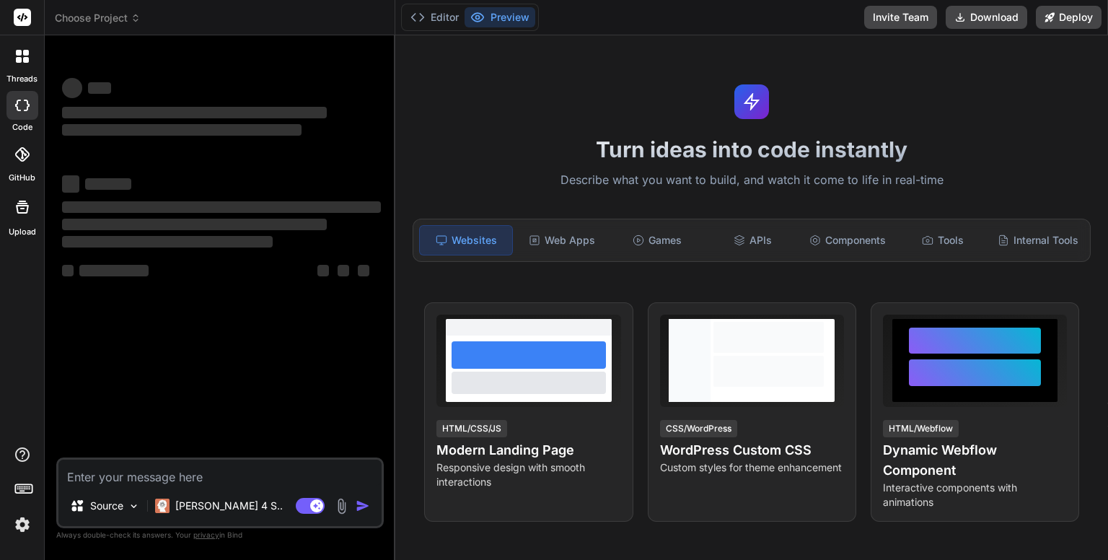
type textarea "x"
